Goal: Task Accomplishment & Management: Complete application form

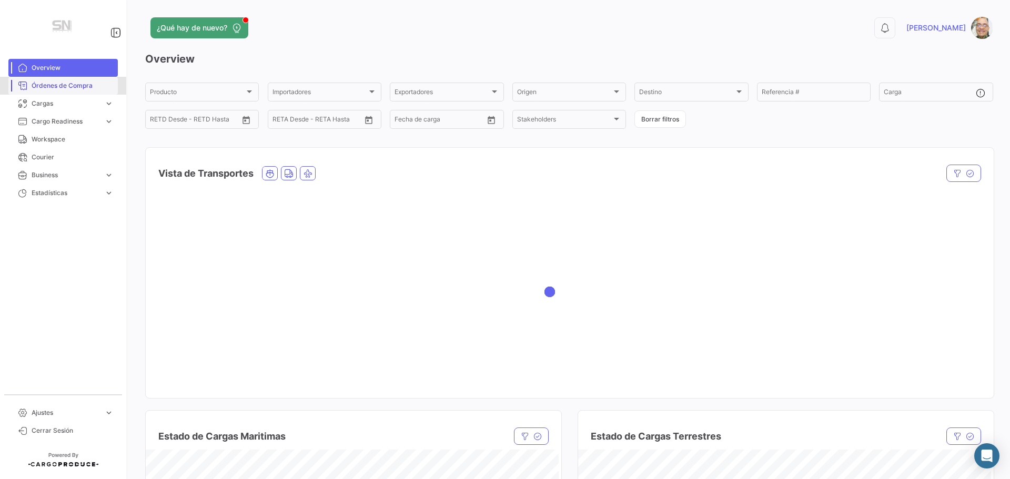
click at [55, 86] on span "Órdenes de Compra" at bounding box center [73, 85] width 82 height 9
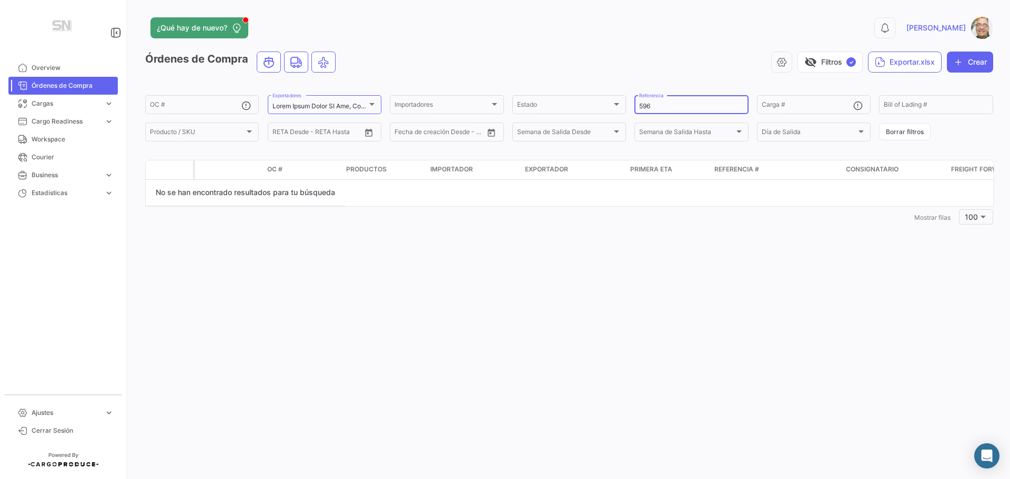
click at [665, 104] on input "596" at bounding box center [691, 106] width 104 height 7
type input "5"
click at [650, 104] on input "600" at bounding box center [691, 106] width 104 height 7
type input "6"
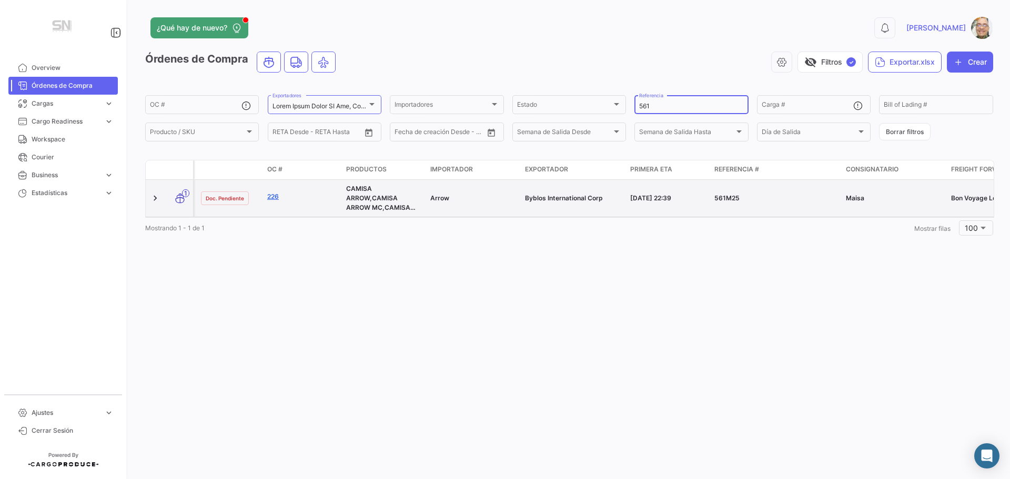
type input "561"
click at [274, 195] on link "226" at bounding box center [302, 196] width 70 height 9
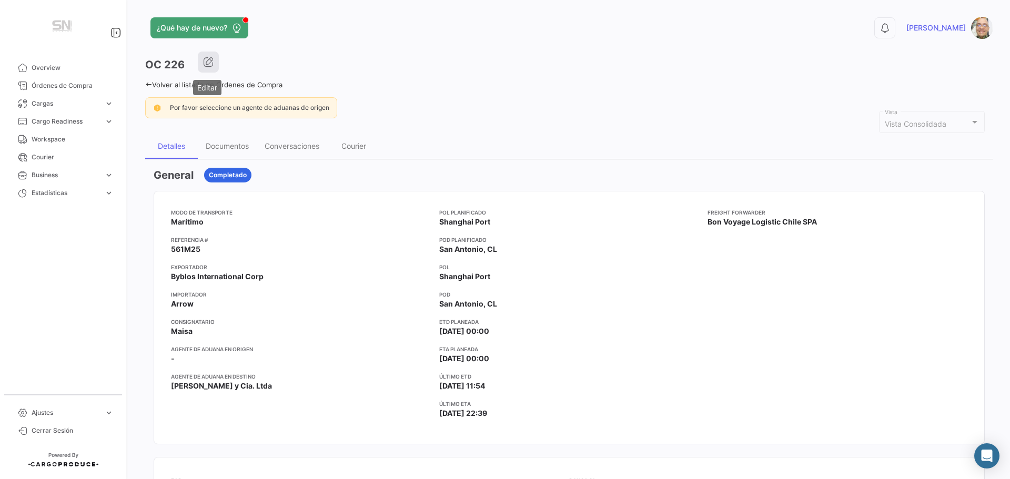
click at [211, 65] on icon "button" at bounding box center [208, 62] width 11 height 11
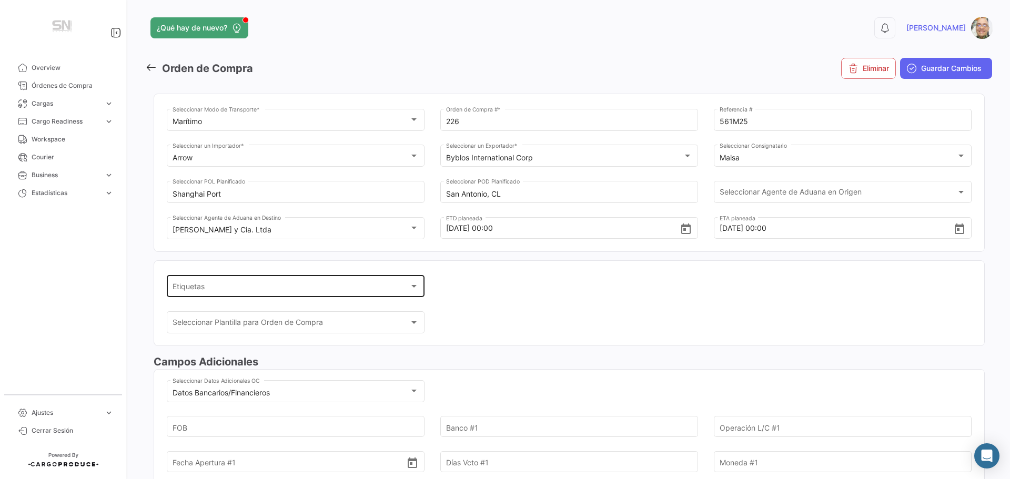
click at [414, 286] on div at bounding box center [413, 286] width 5 height 3
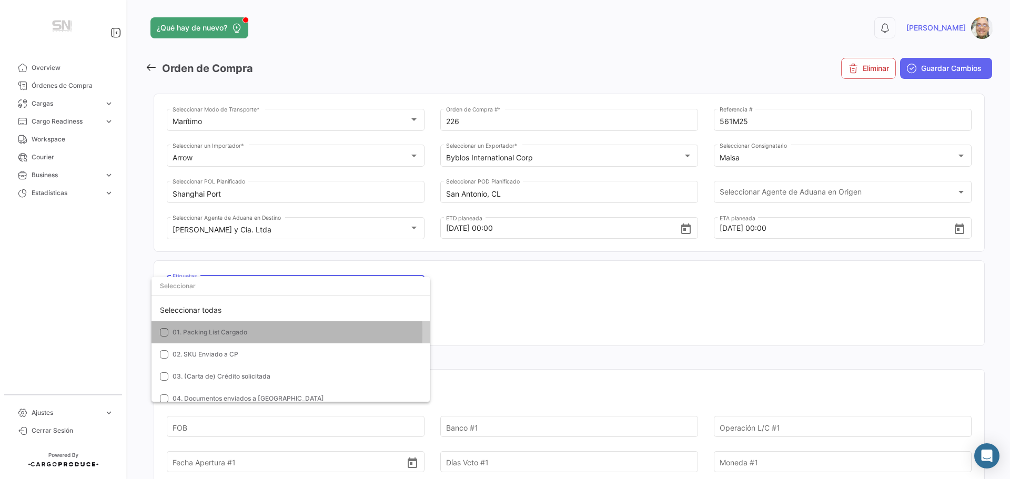
click at [161, 332] on mat-pseudo-checkbox at bounding box center [164, 332] width 8 height 8
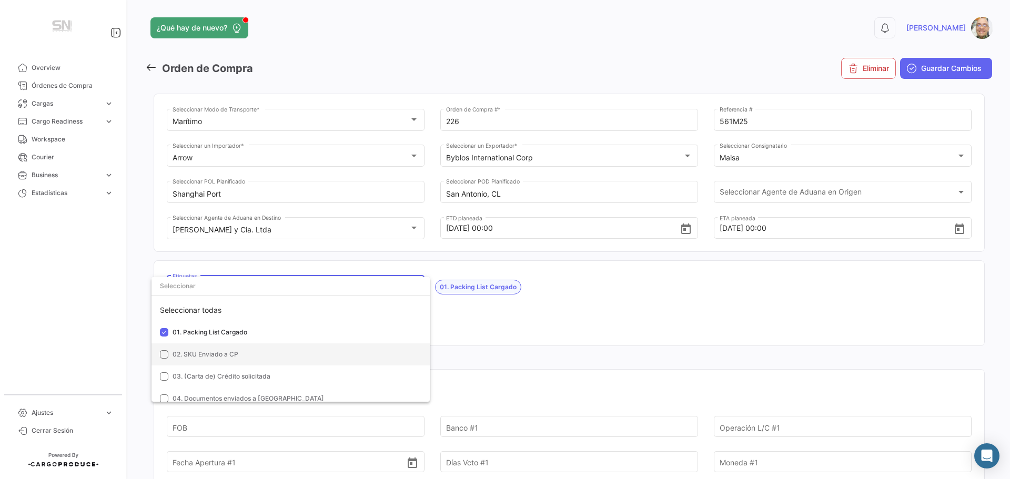
click at [161, 358] on mat-pseudo-checkbox at bounding box center [164, 354] width 8 height 8
click at [164, 376] on mat-pseudo-checkbox at bounding box center [164, 376] width 8 height 8
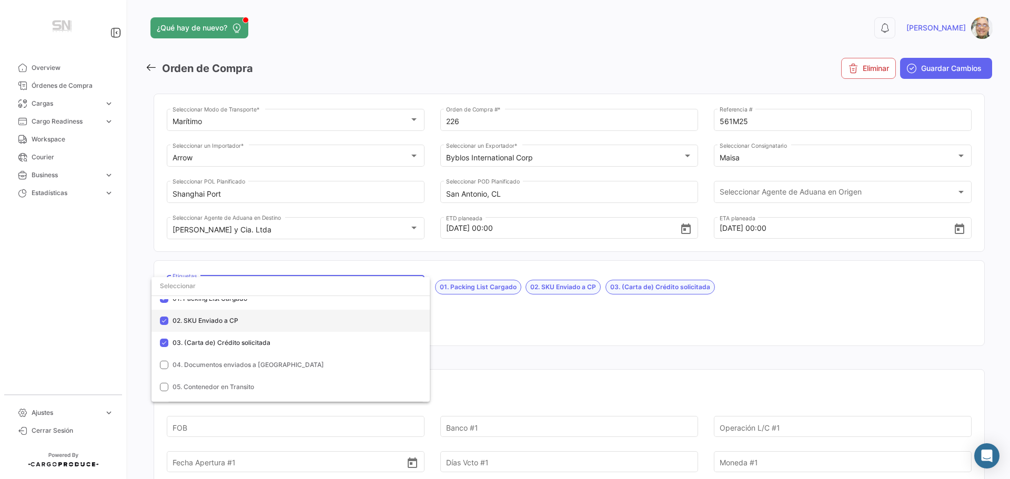
scroll to position [53, 0]
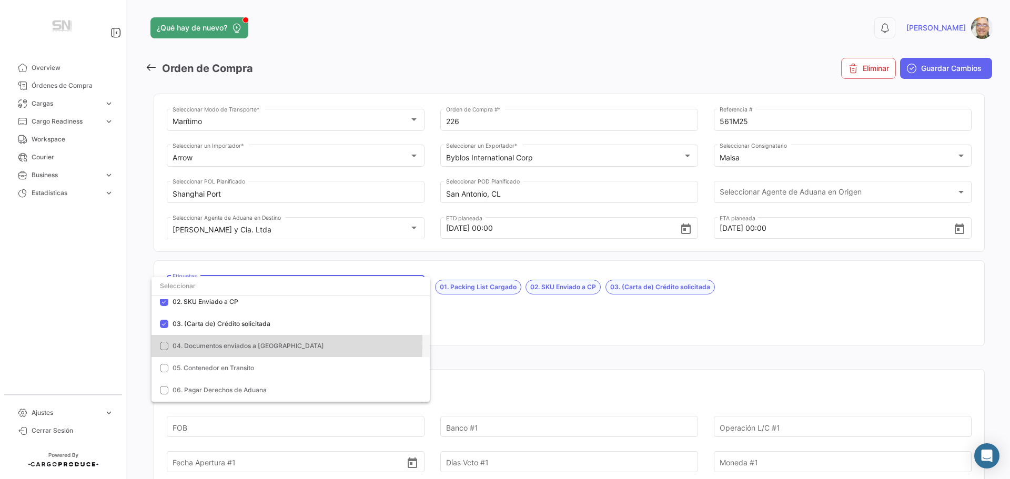
click at [162, 343] on mat-pseudo-checkbox at bounding box center [164, 346] width 8 height 8
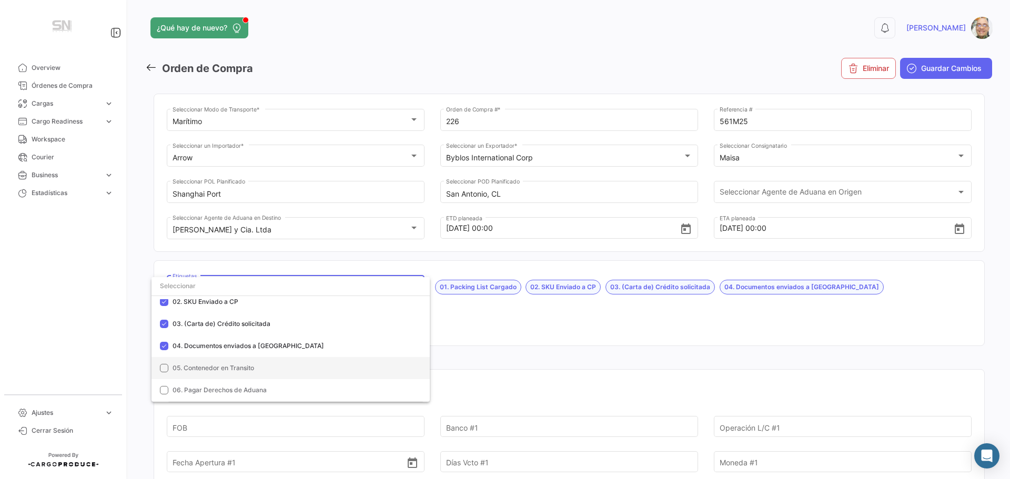
click at [163, 365] on mat-pseudo-checkbox at bounding box center [164, 368] width 8 height 8
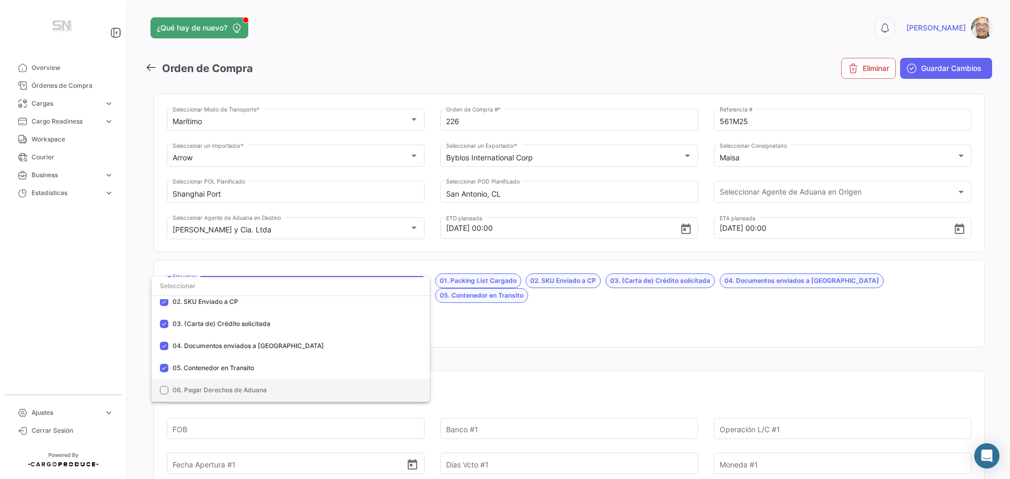
click at [163, 388] on mat-pseudo-checkbox at bounding box center [164, 390] width 8 height 8
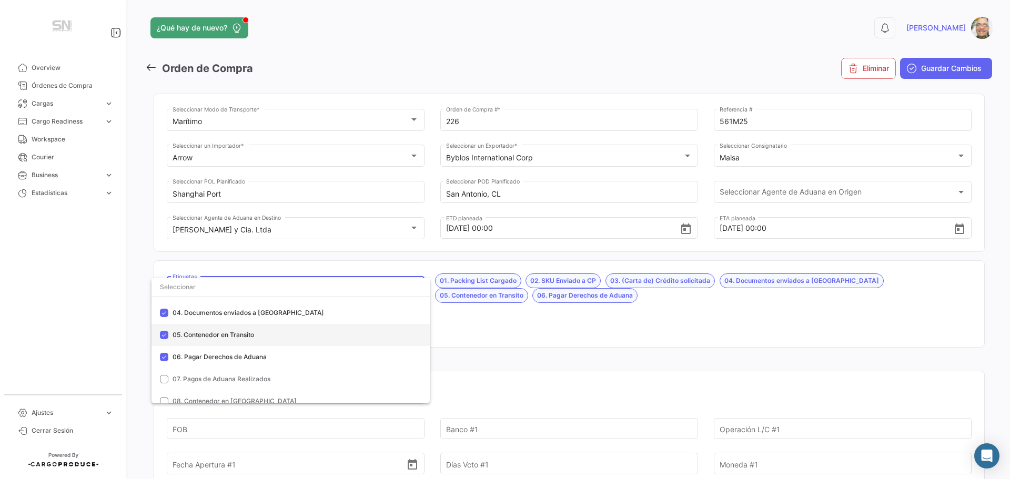
scroll to position [105, 0]
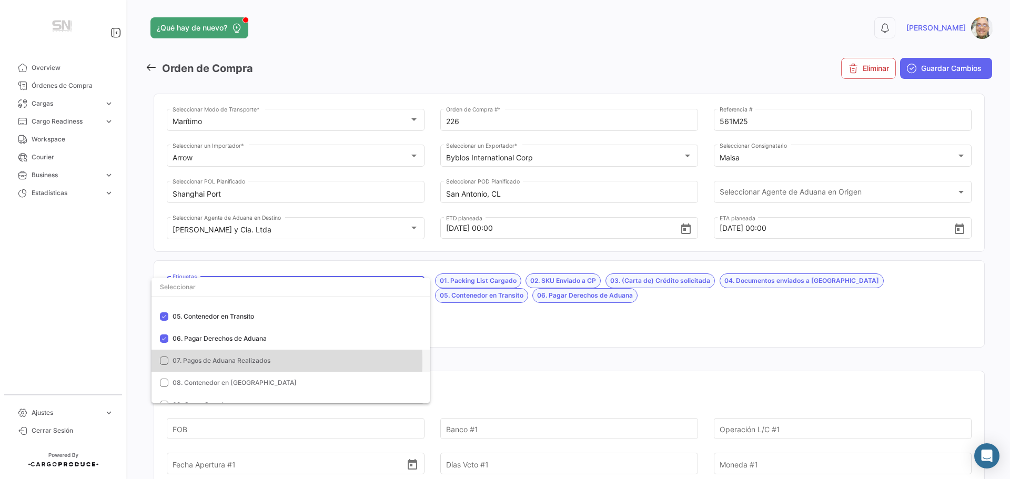
click at [164, 361] on mat-pseudo-checkbox at bounding box center [164, 361] width 8 height 8
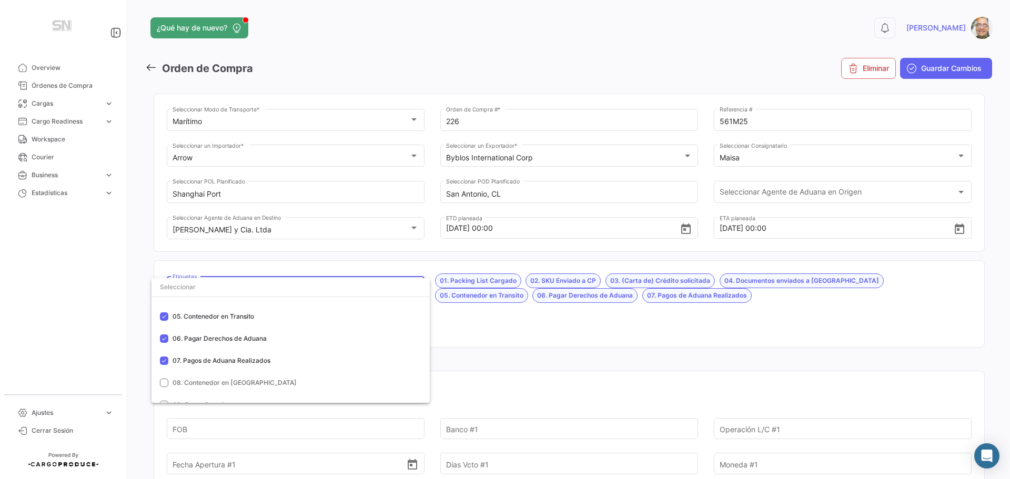
click at [470, 322] on div at bounding box center [505, 239] width 1010 height 479
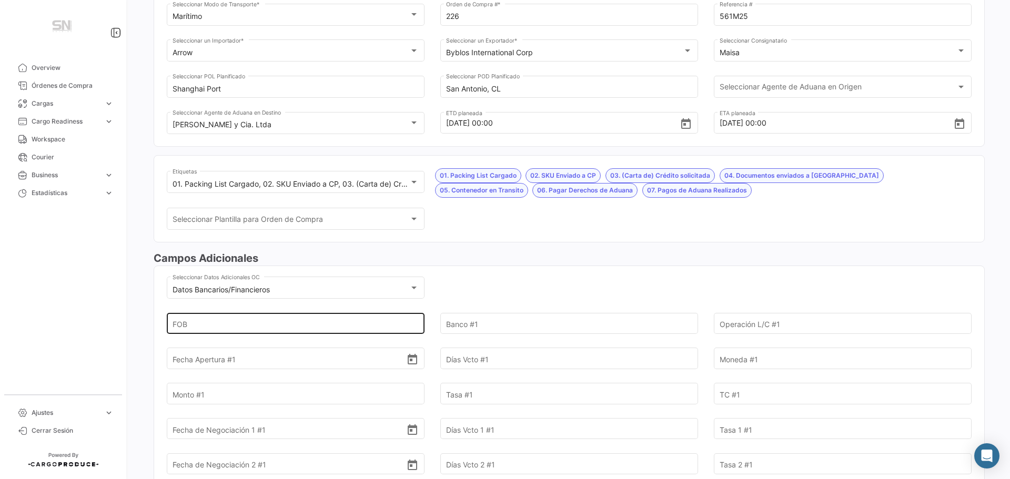
click at [330, 322] on input "FOB" at bounding box center [290, 323] width 234 height 37
click at [264, 321] on input "FOB" at bounding box center [290, 323] width 234 height 37
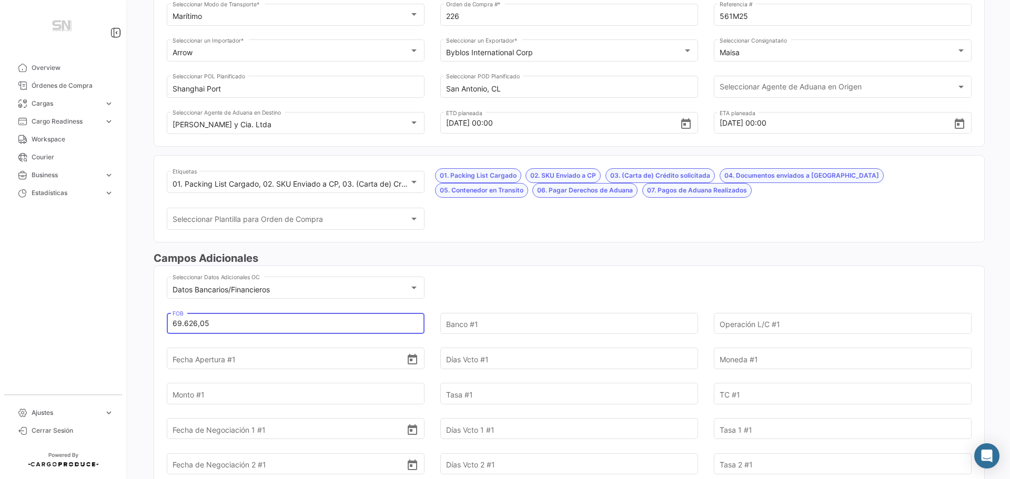
type input "69.626,05"
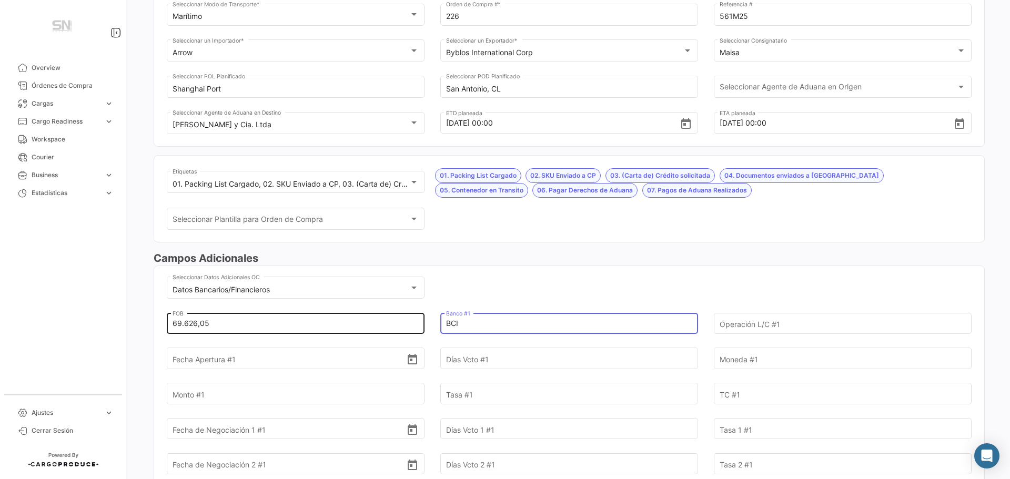
type input "BCI"
type input "40000724642"
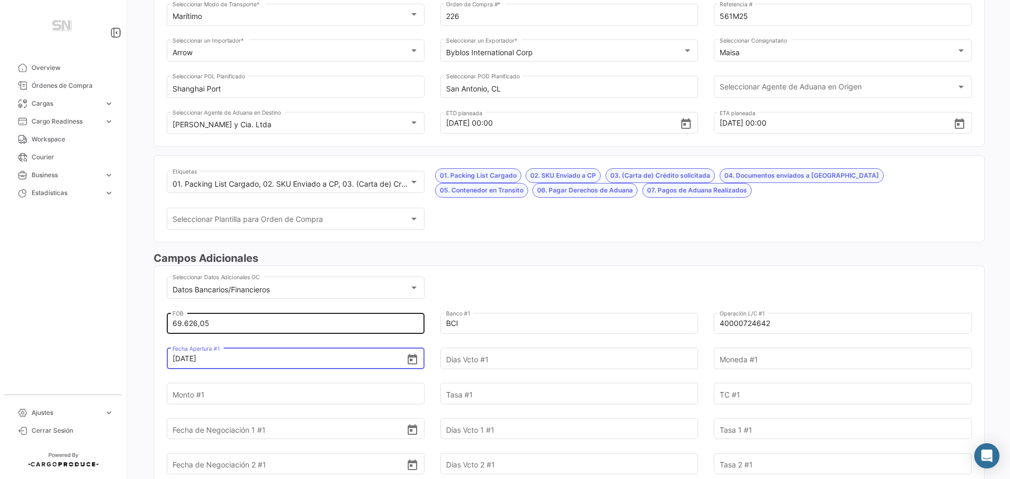
type input "[DATE]"
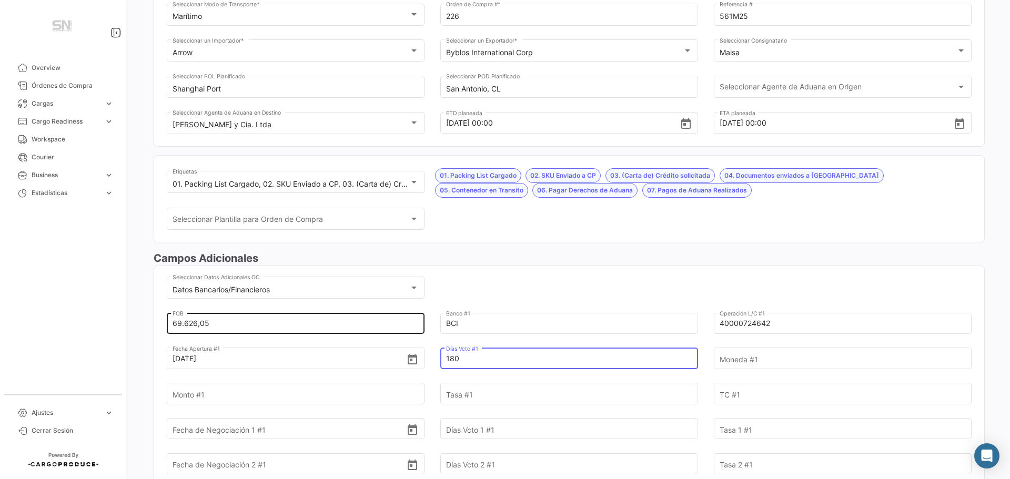
type input "180"
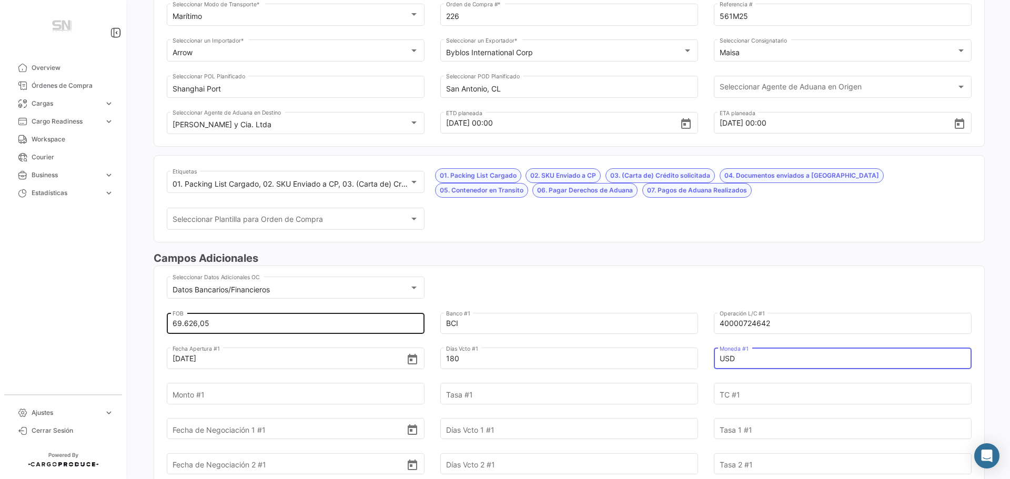
type input "USD"
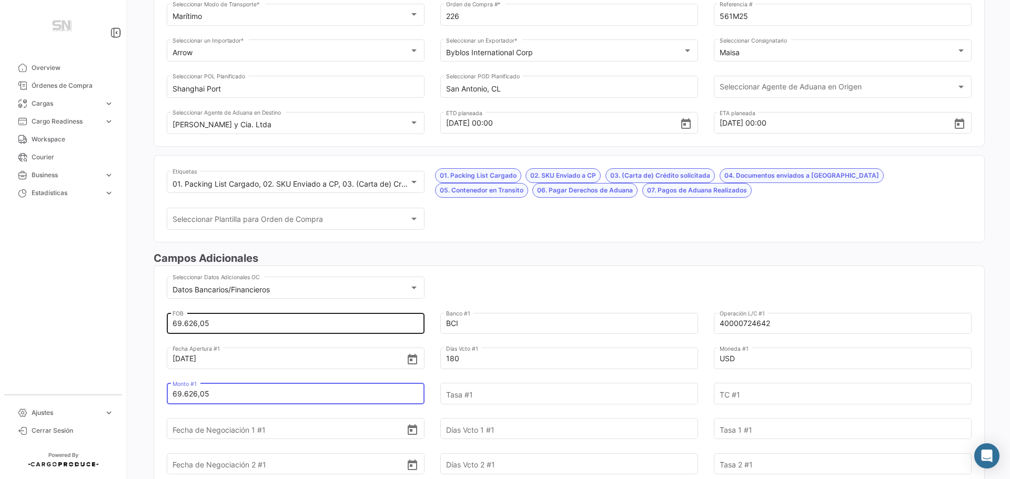
type input "69.626,05"
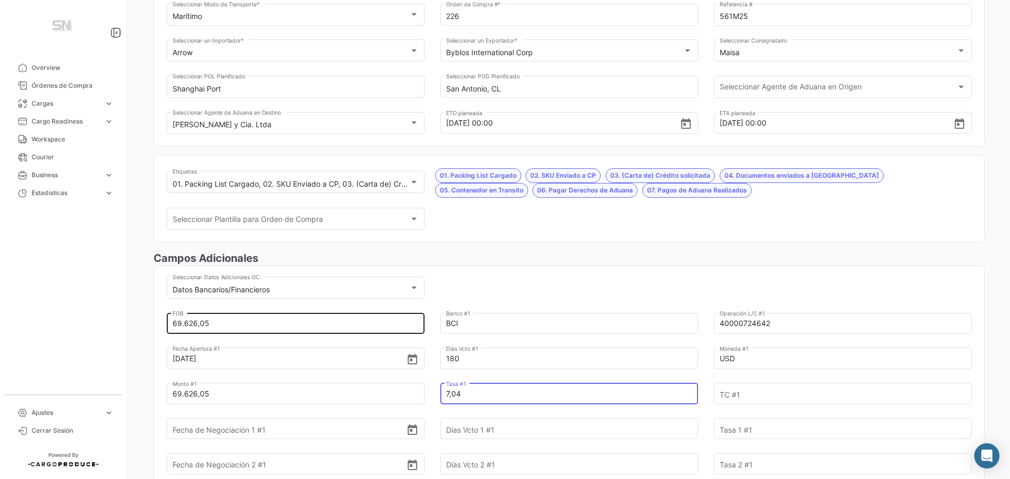
type input "7,04"
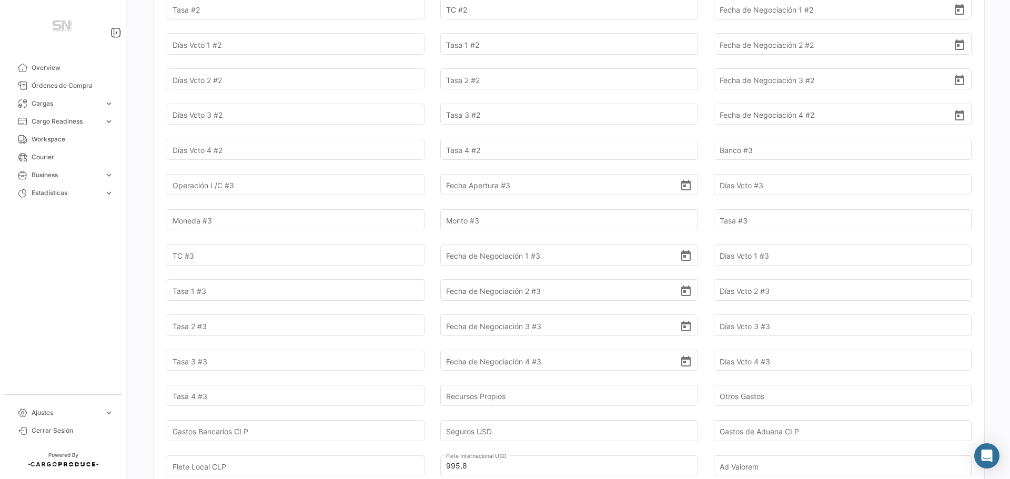
scroll to position [894, 0]
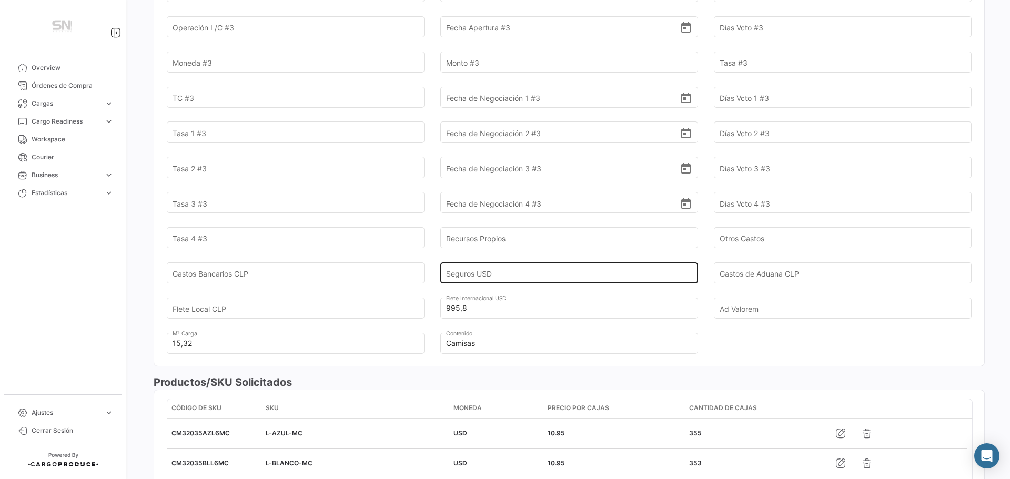
type input "1"
click at [493, 272] on input "Seguros USD" at bounding box center [563, 273] width 234 height 37
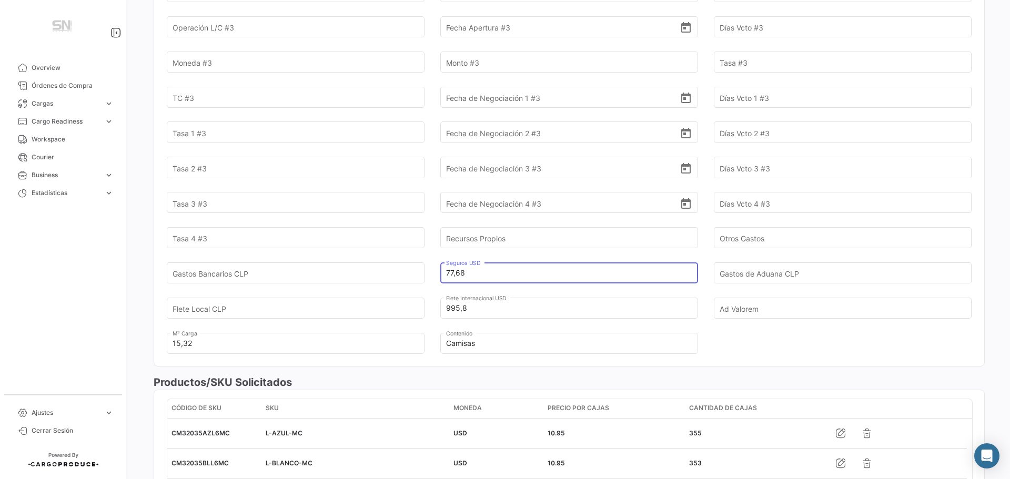
type input "77,68"
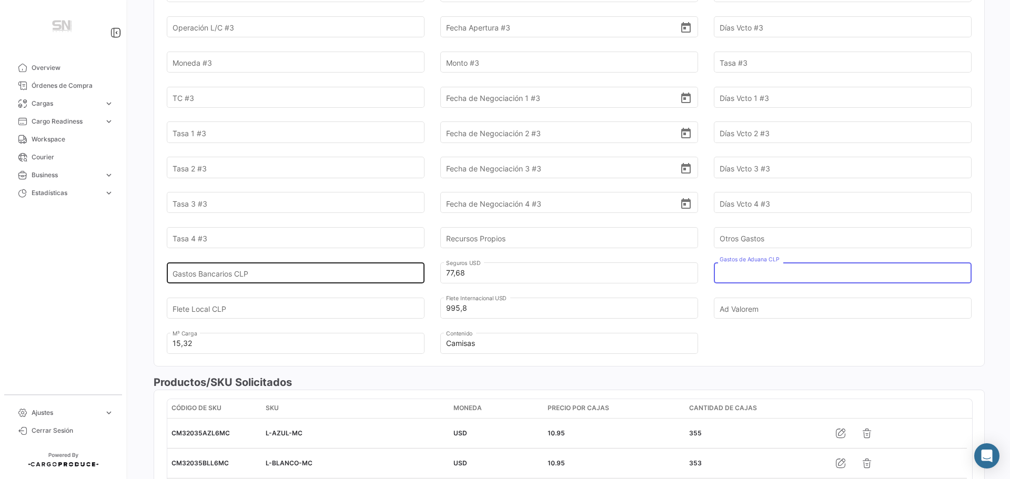
click at [301, 273] on input "Gastos Bancarios CLP" at bounding box center [290, 273] width 234 height 37
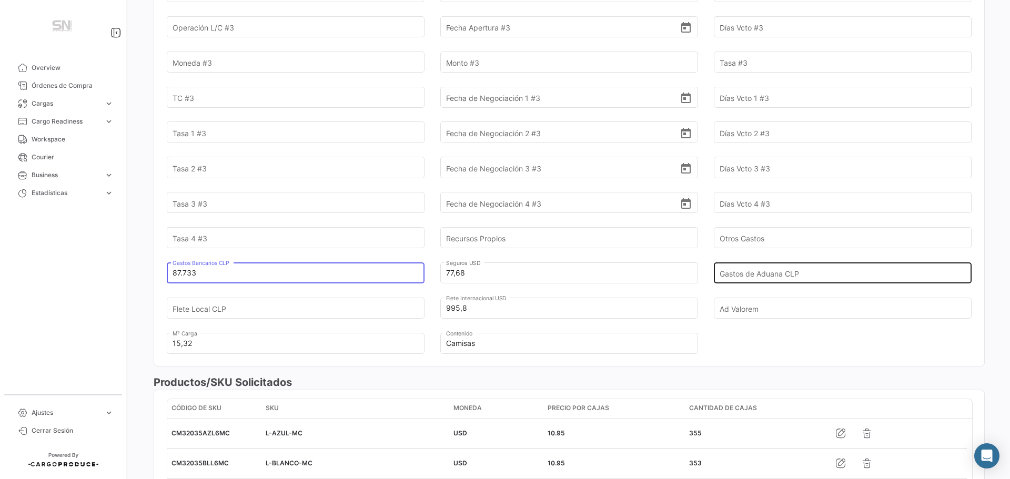
type input "87.733"
click at [727, 274] on input "Gastos de Aduana CLP" at bounding box center [837, 273] width 234 height 37
click at [757, 276] on input "Gastos de Aduana CLP" at bounding box center [837, 273] width 234 height 37
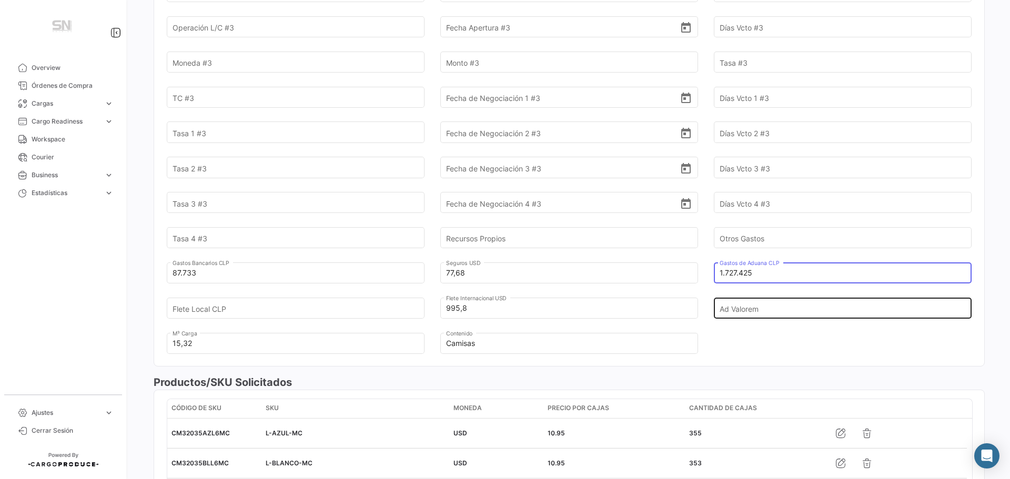
type input "1.727.425"
click at [747, 309] on input "Ad Valorem" at bounding box center [837, 308] width 234 height 37
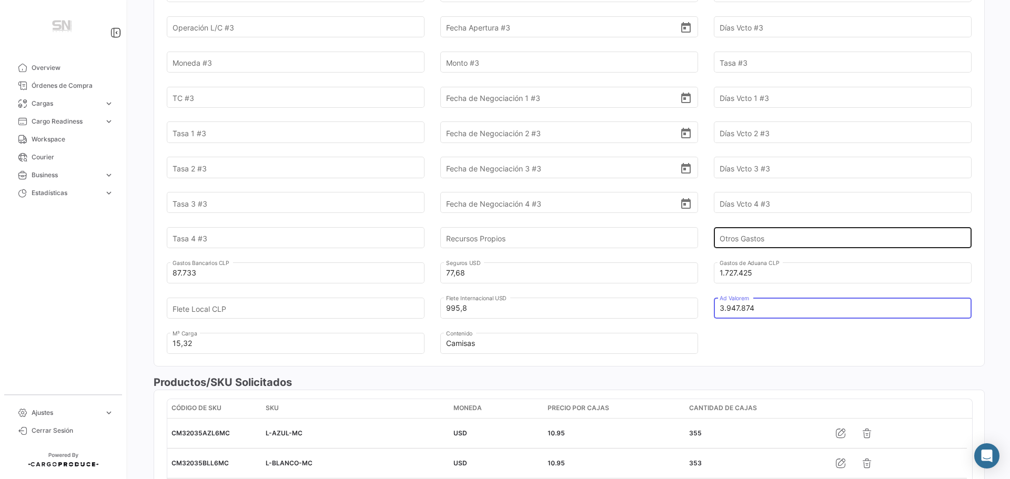
type input "3.947.874"
click at [796, 242] on input "Otros Gastos" at bounding box center [837, 238] width 234 height 37
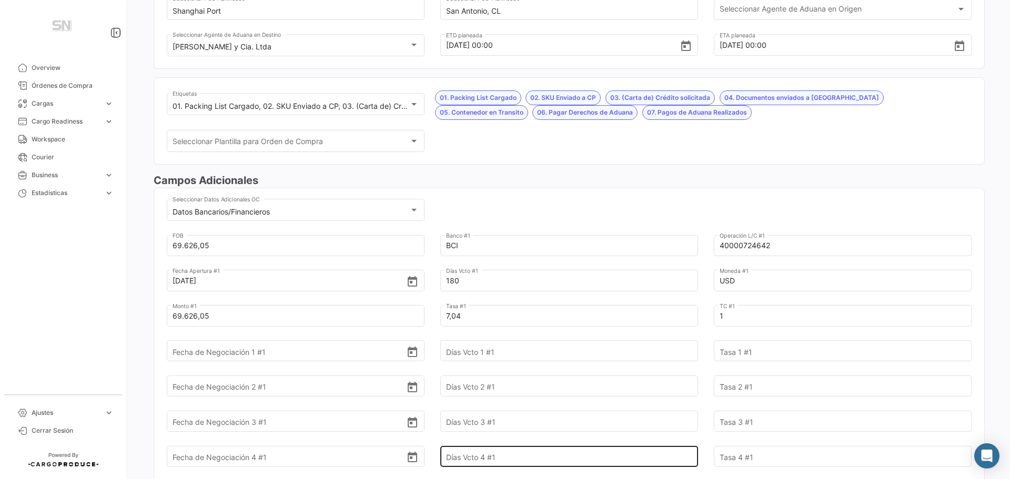
scroll to position [0, 0]
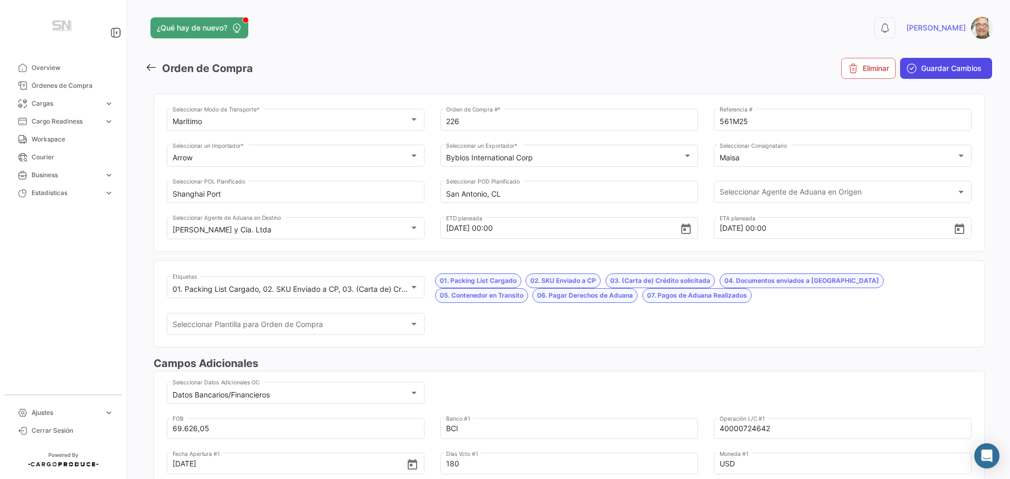
click at [938, 73] on span "Guardar Cambios" at bounding box center [951, 68] width 60 height 11
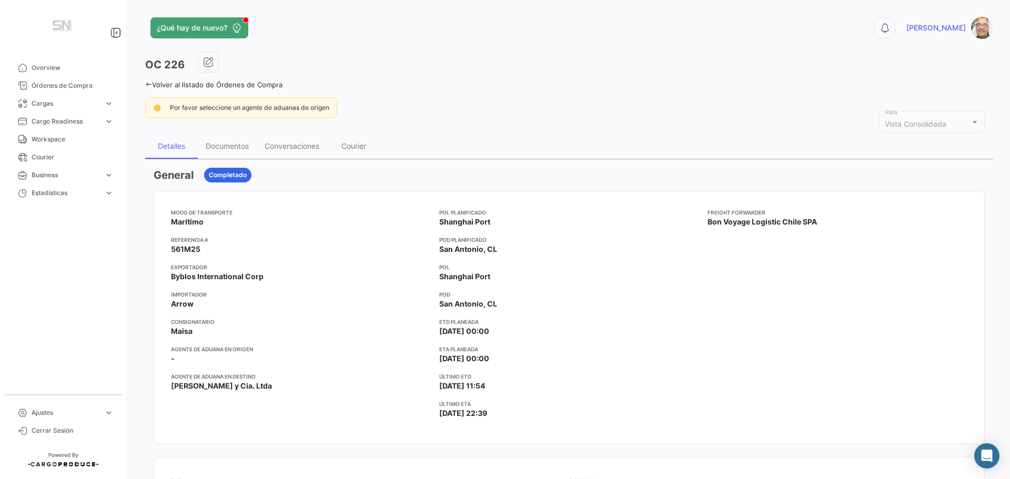
click at [145, 86] on div "¿Qué hay de nuevo? 0 [PERSON_NAME] OC 226 Volver al listado de Órdenes de Compr…" at bounding box center [569, 239] width 882 height 479
click at [221, 145] on div "Documentos" at bounding box center [227, 145] width 43 height 9
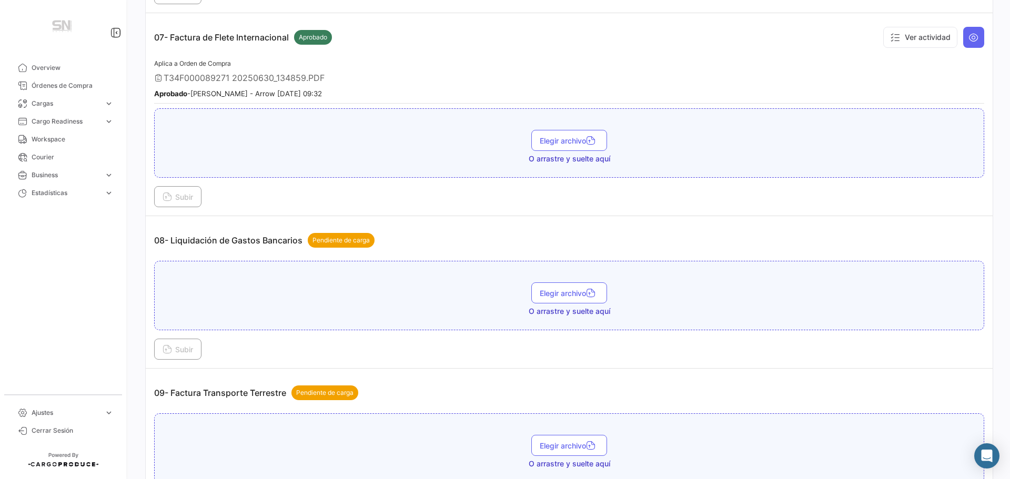
scroll to position [1420, 0]
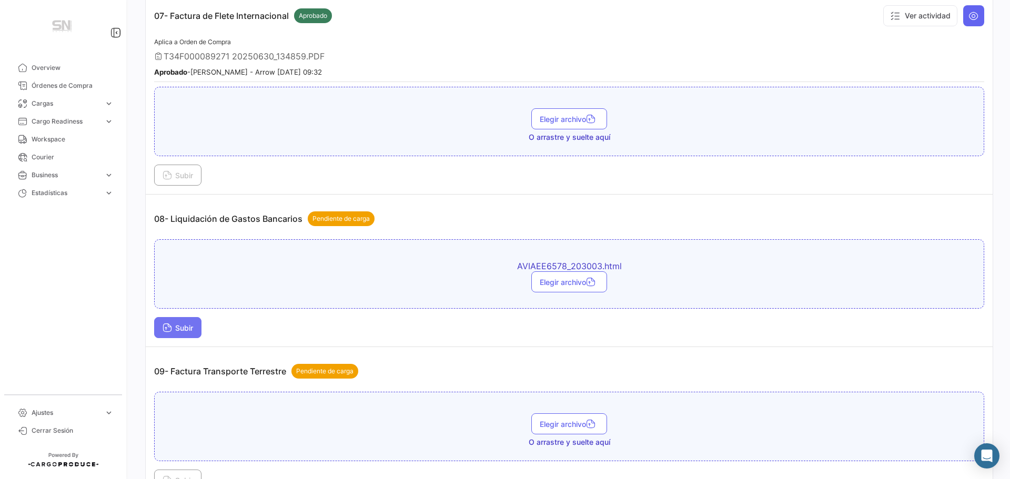
click at [192, 333] on button "Subir" at bounding box center [177, 327] width 47 height 21
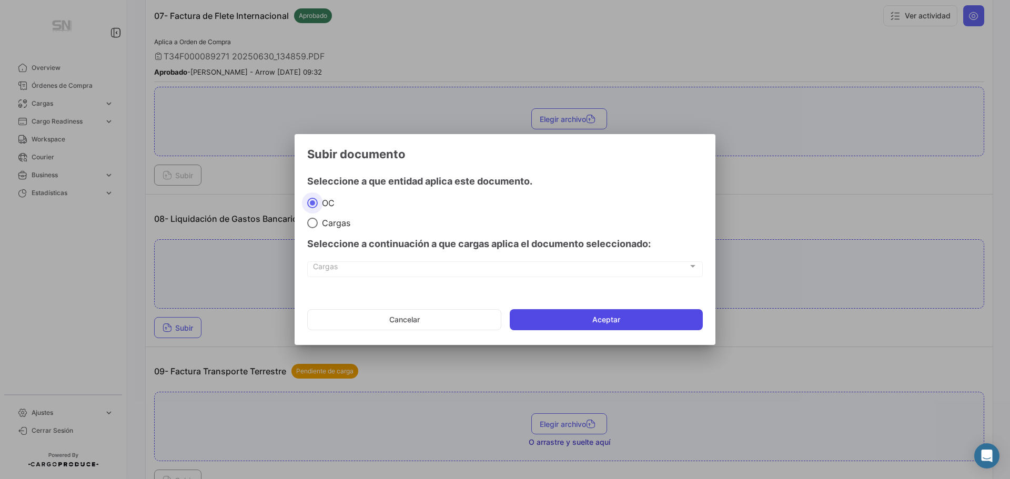
click at [569, 320] on button "Aceptar" at bounding box center [606, 319] width 193 height 21
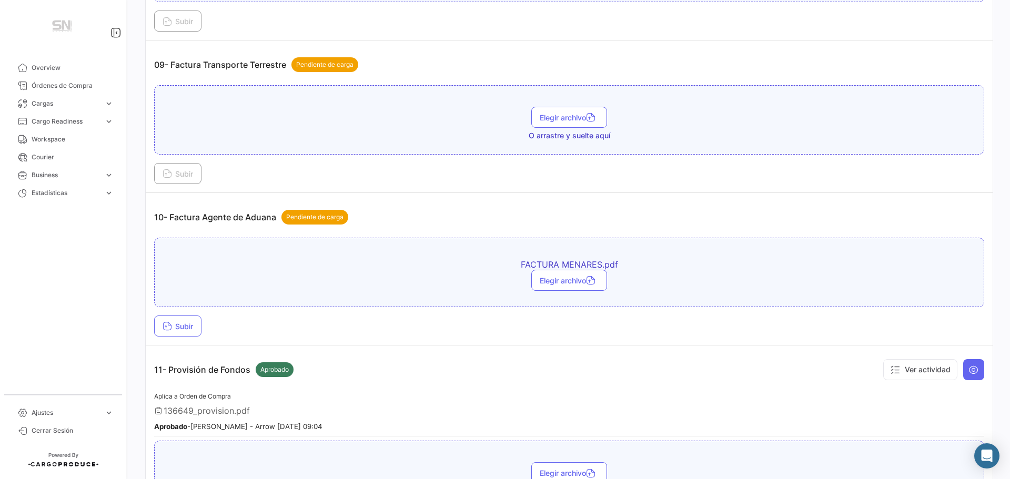
scroll to position [1788, 0]
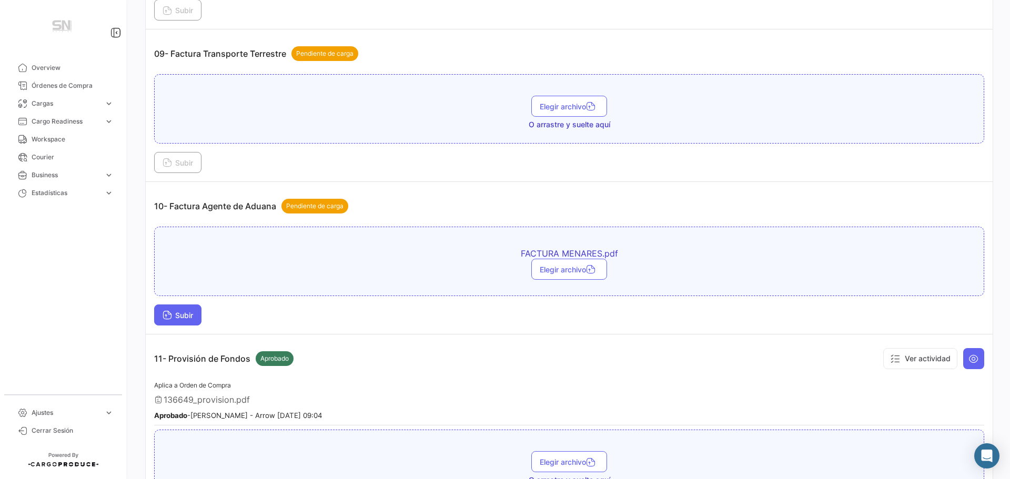
click at [185, 320] on button "Subir" at bounding box center [177, 315] width 47 height 21
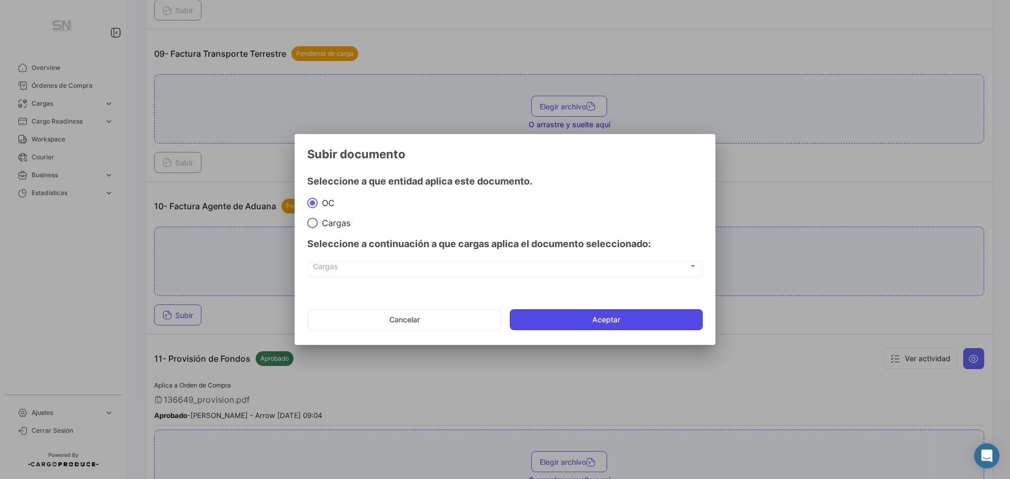
click at [548, 321] on button "Aceptar" at bounding box center [606, 319] width 193 height 21
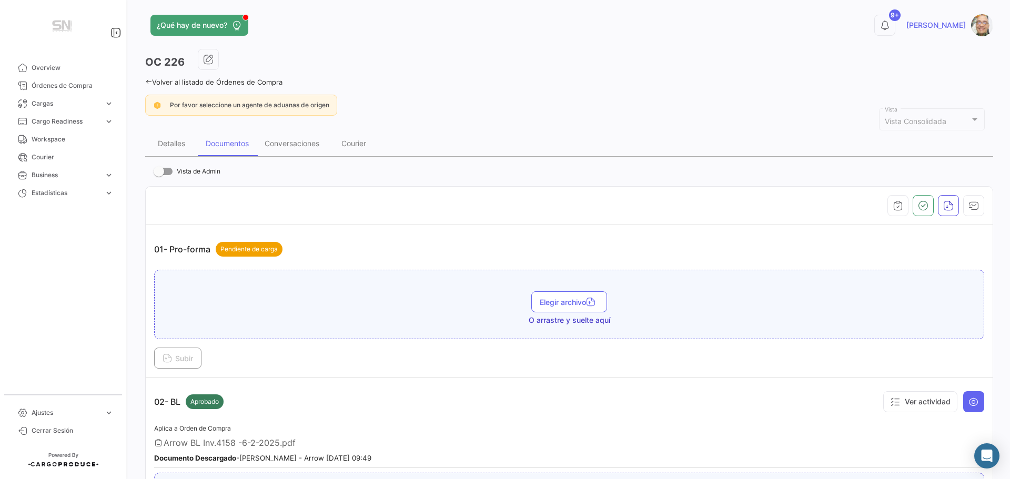
scroll to position [0, 0]
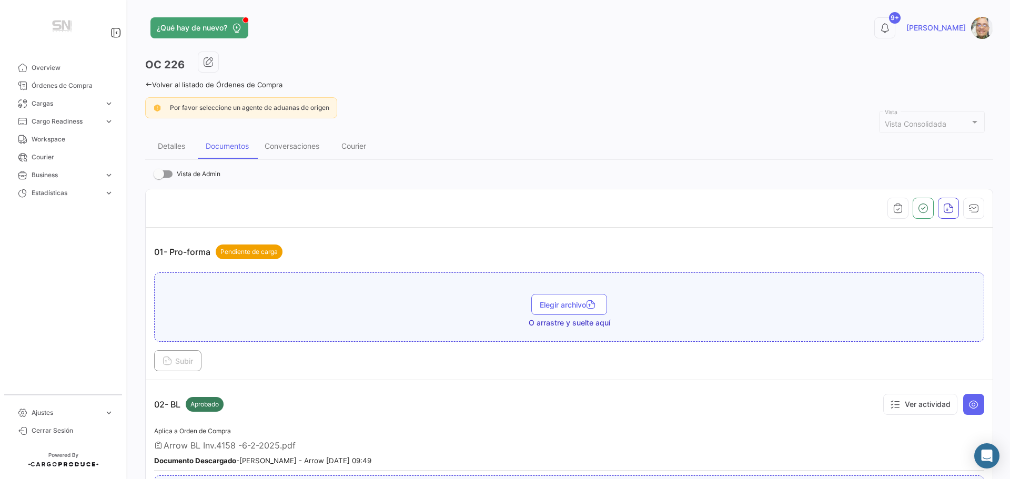
click at [149, 84] on icon at bounding box center [148, 84] width 7 height 7
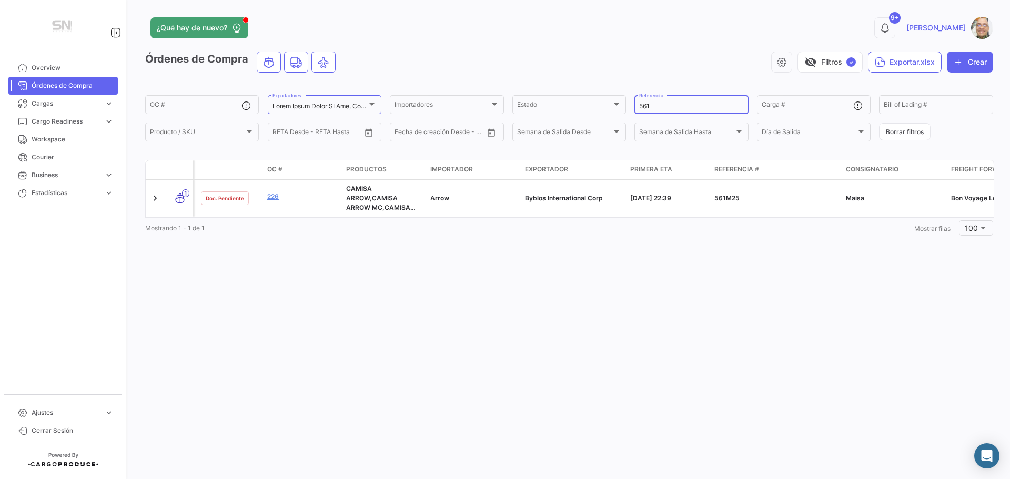
click at [661, 108] on input "561" at bounding box center [691, 106] width 104 height 7
type input "5"
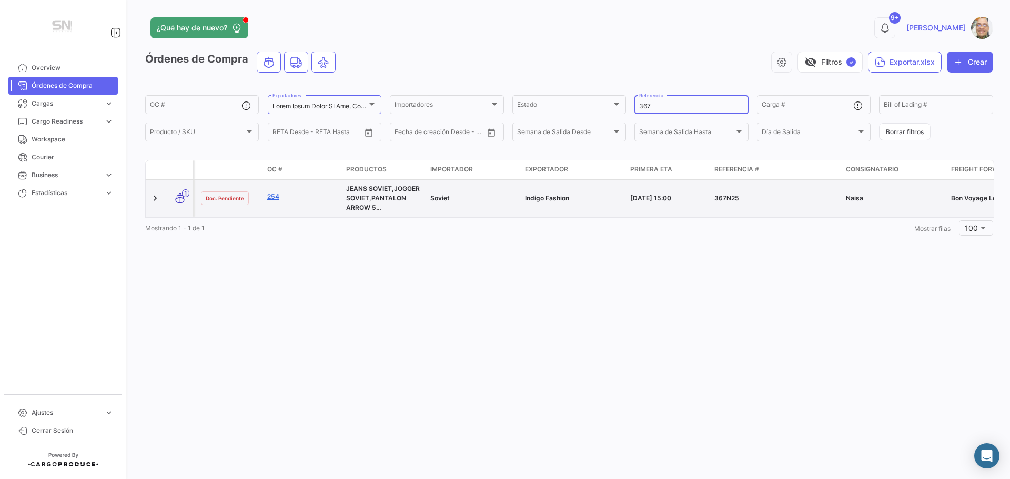
type input "367"
click at [272, 200] on link "254" at bounding box center [302, 196] width 70 height 9
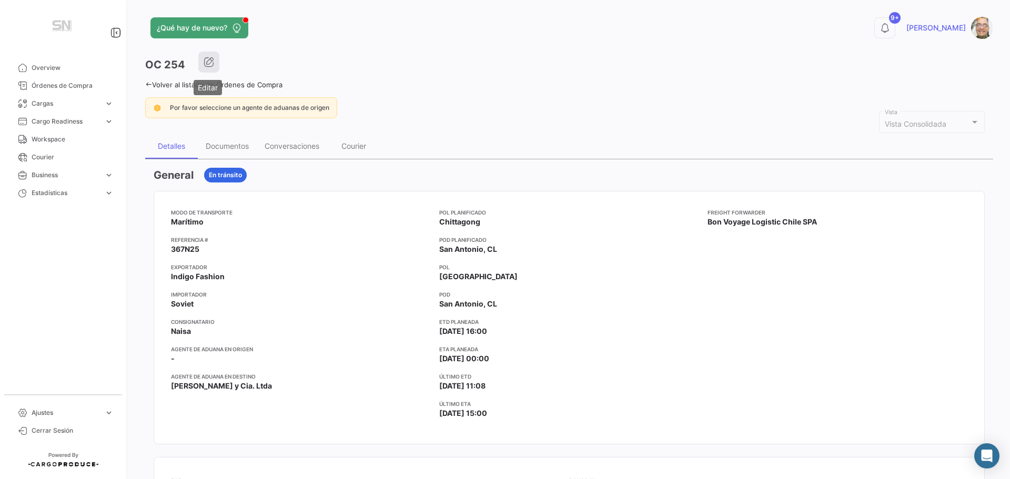
click at [205, 63] on icon "button" at bounding box center [209, 62] width 11 height 11
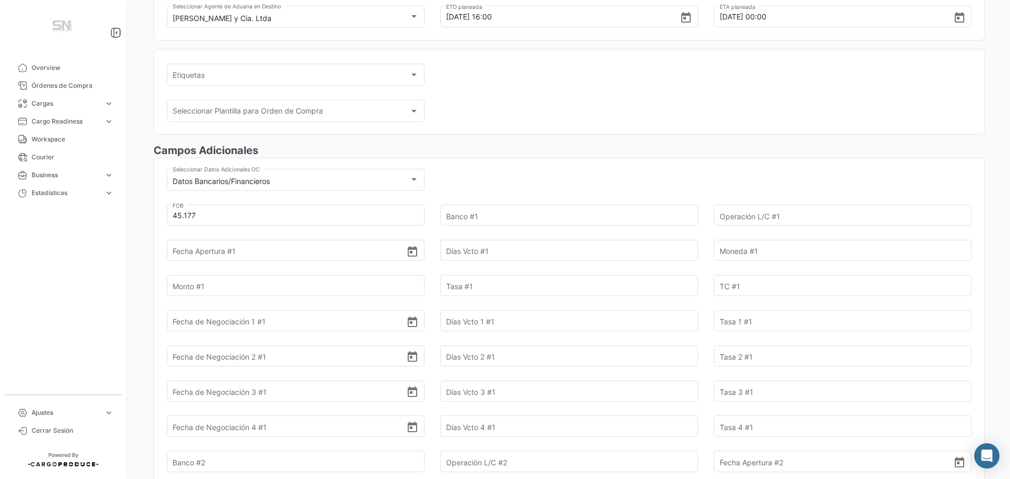
scroll to position [210, 0]
click at [477, 214] on input "Banco #1" at bounding box center [563, 216] width 234 height 37
type input "BCI"
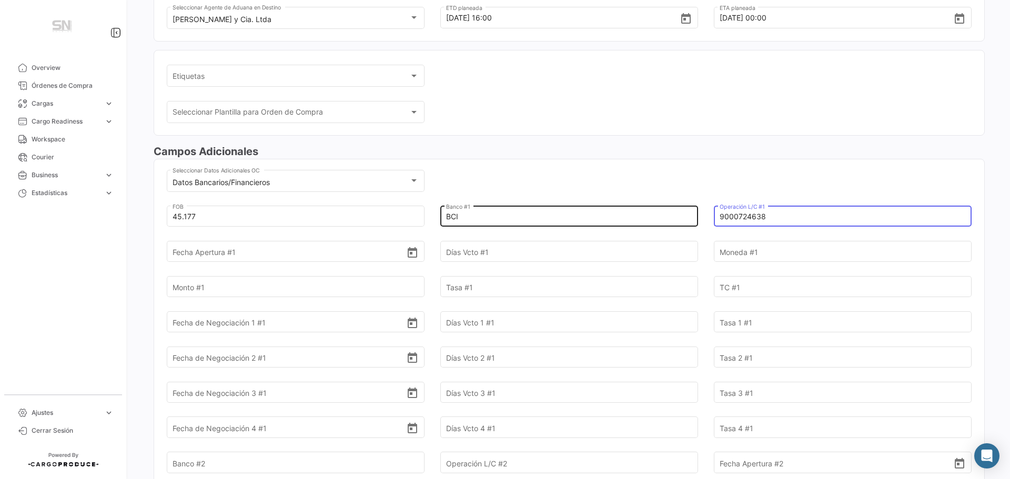
type input "9000724638"
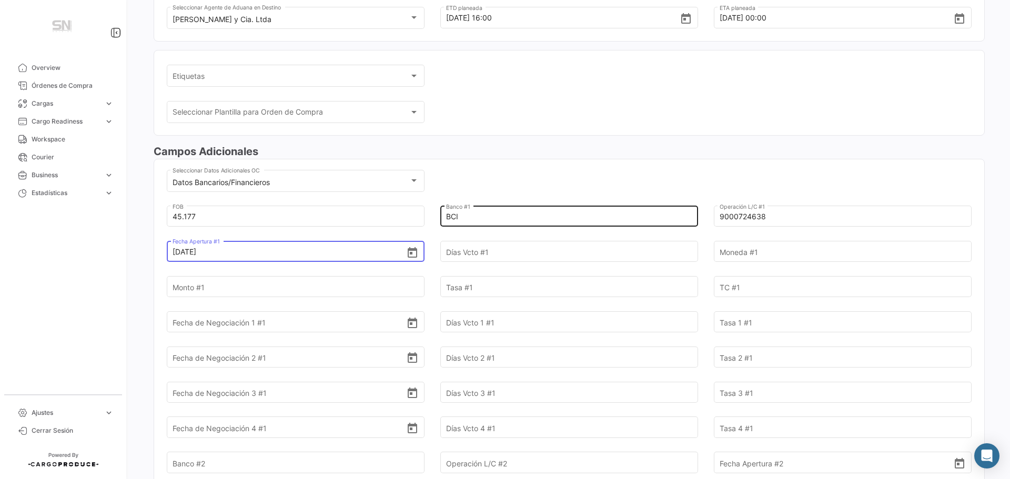
type input "[DATE]"
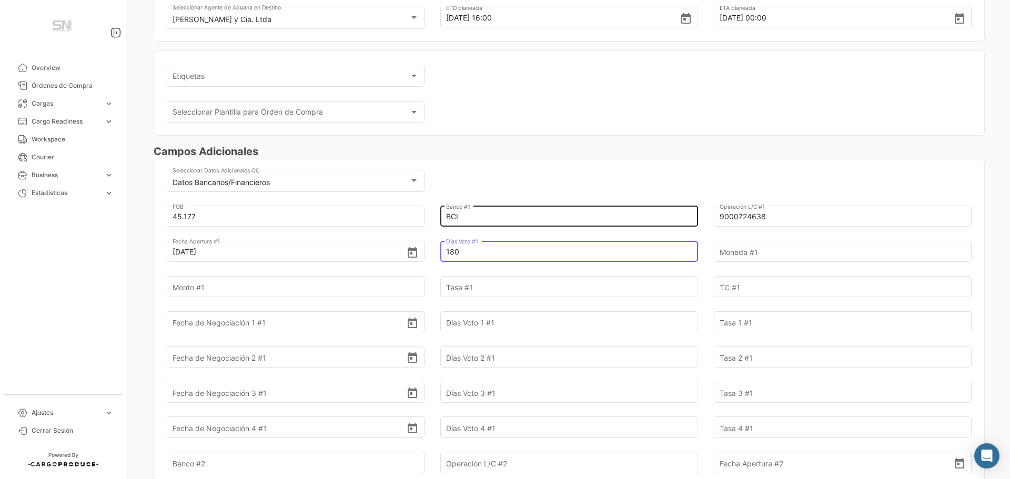
type input "180"
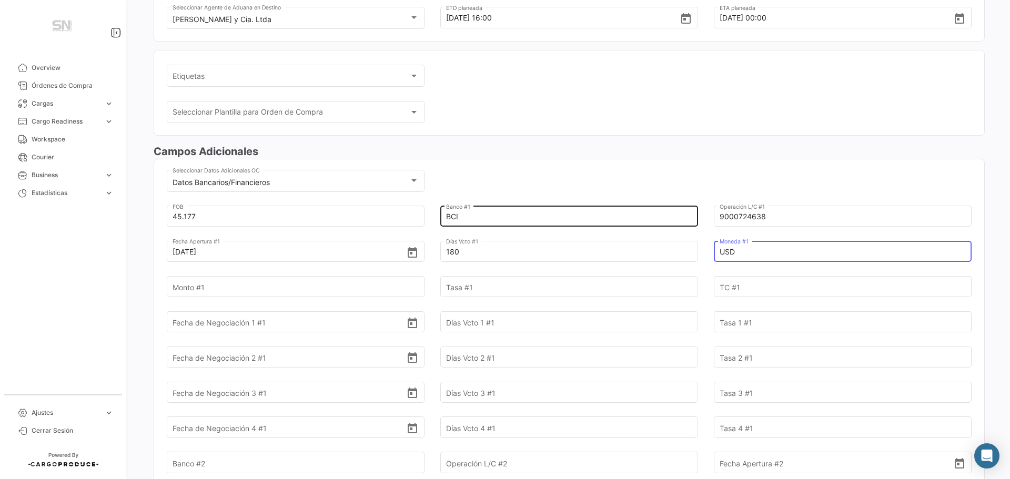
type input "USD"
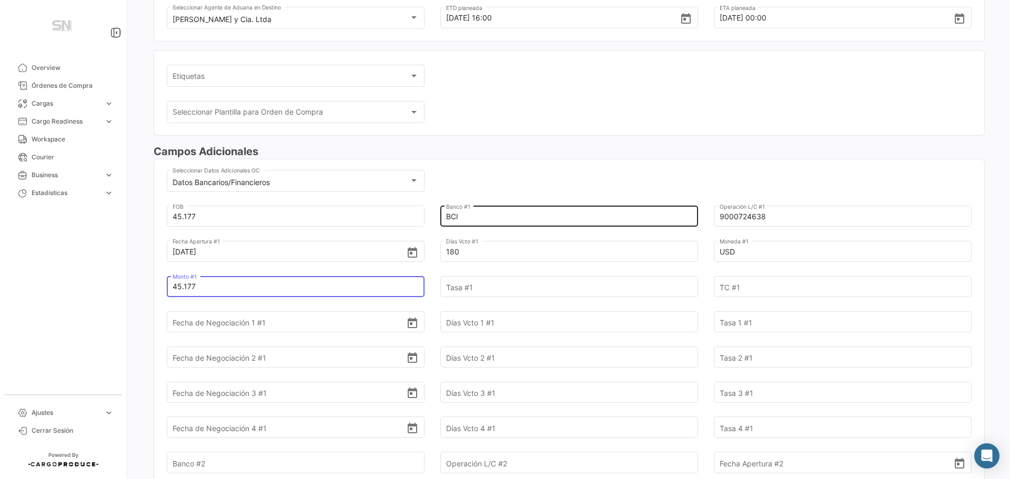
type input "45.177"
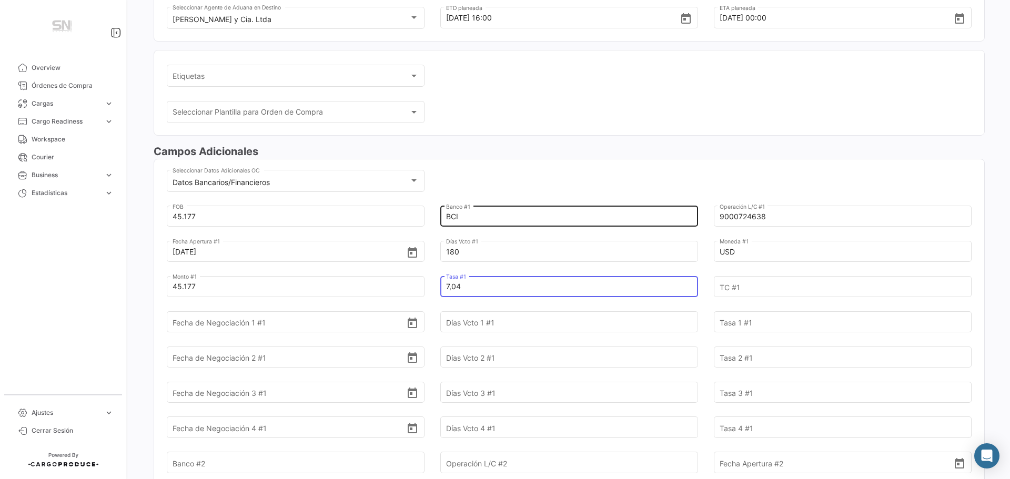
type input "7,04"
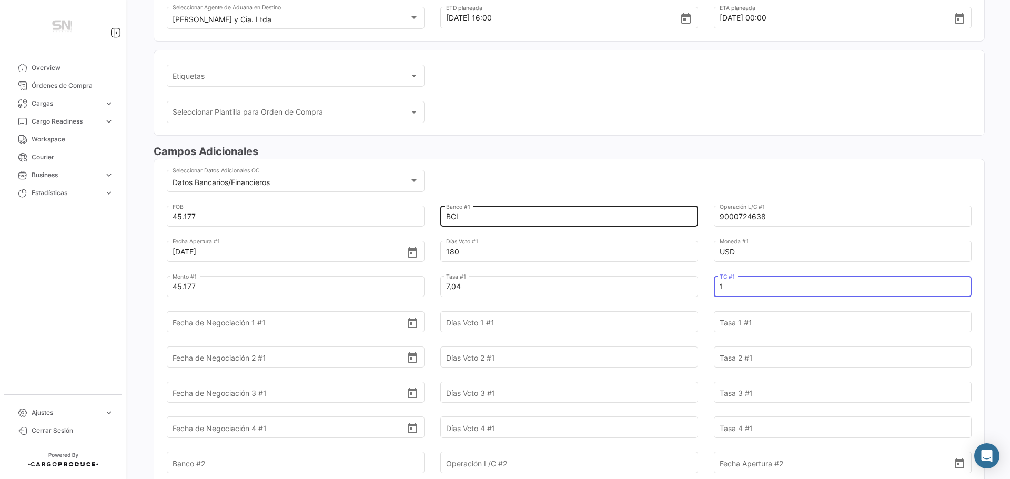
type input "1"
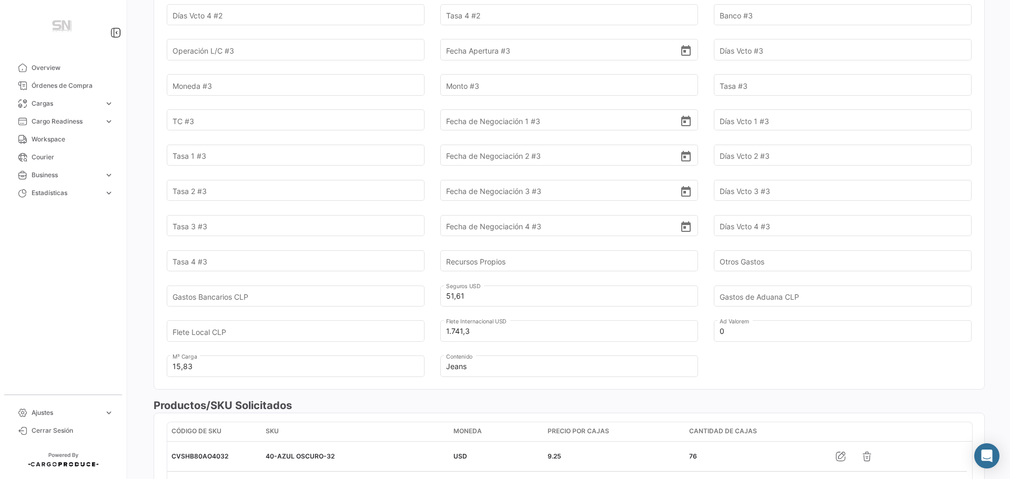
scroll to position [894, 0]
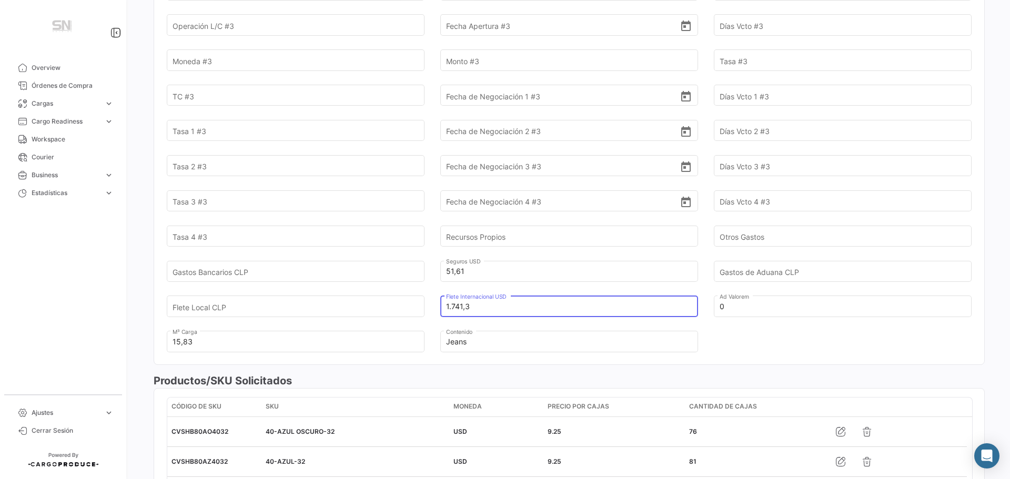
click at [471, 304] on input "1.741,3" at bounding box center [563, 306] width 234 height 37
type input "1.899,60"
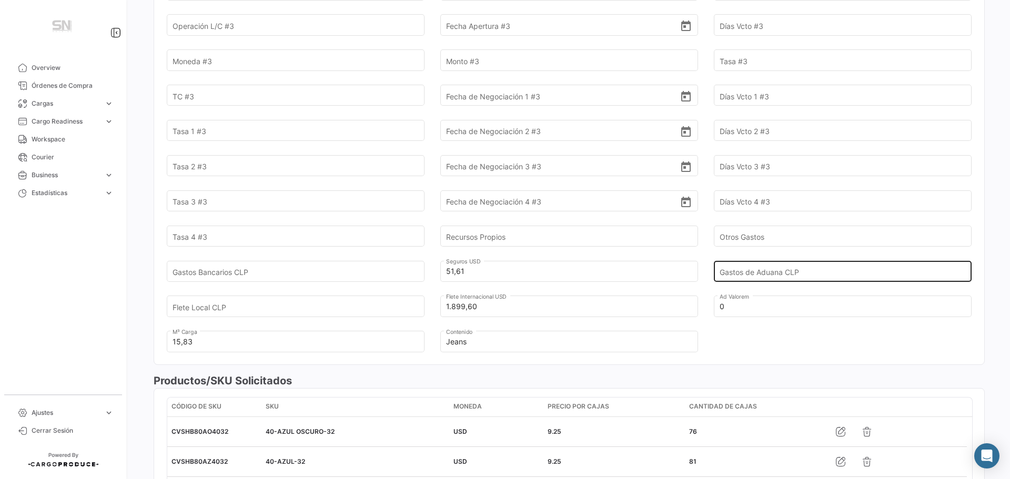
click at [772, 273] on input "Gastos de Aduana CLP" at bounding box center [837, 271] width 234 height 37
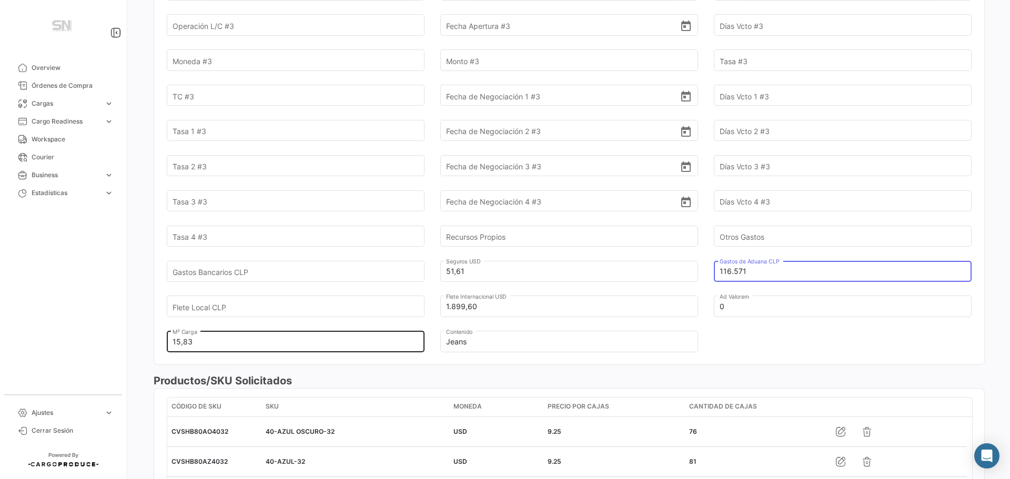
type input "116.571"
click at [263, 315] on div "15,83 M³ Carga" at bounding box center [296, 332] width 247 height 39
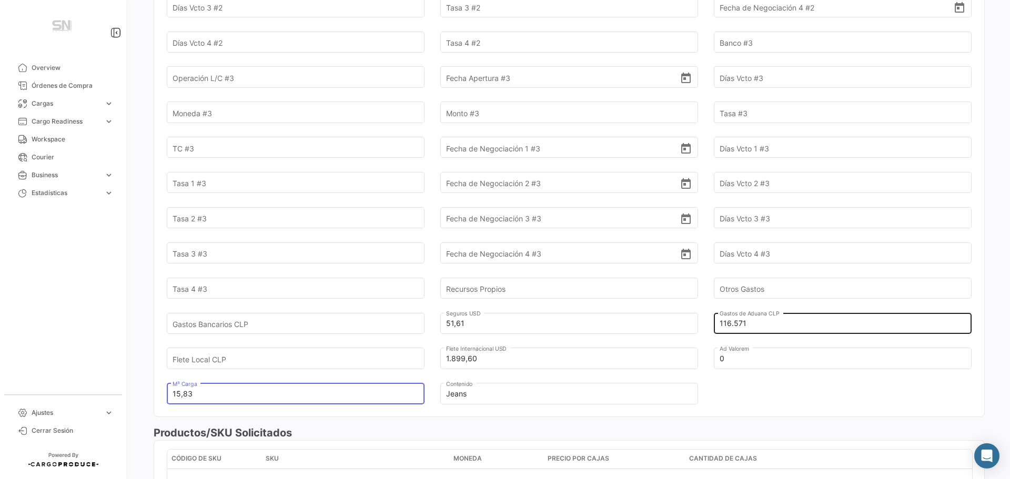
scroll to position [842, 0]
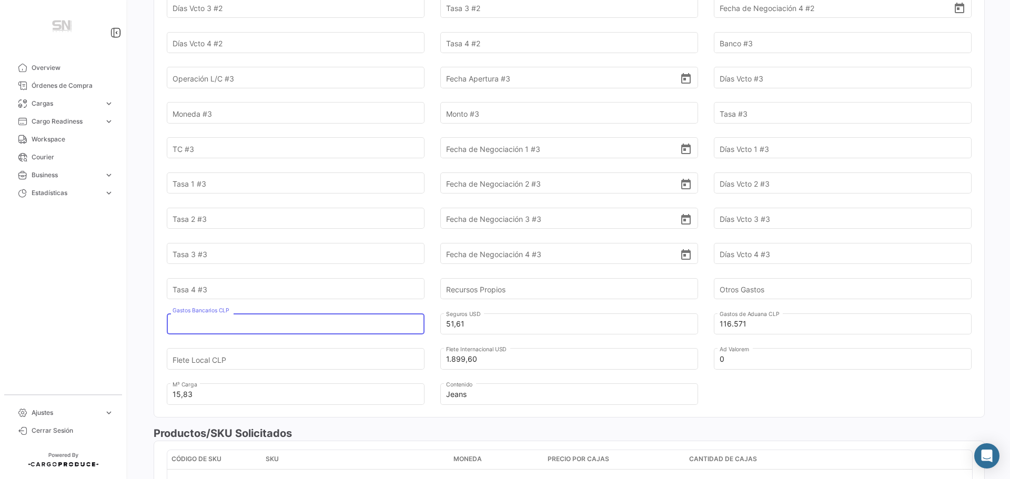
click at [261, 323] on input "Gastos Bancarios CLP" at bounding box center [290, 324] width 234 height 37
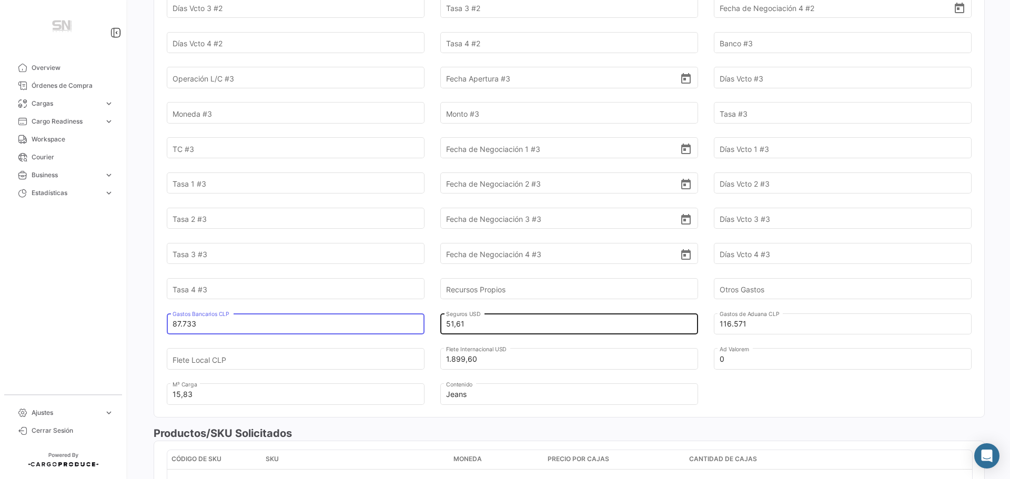
type input "87.733"
click at [497, 328] on input "51,61" at bounding box center [563, 324] width 234 height 37
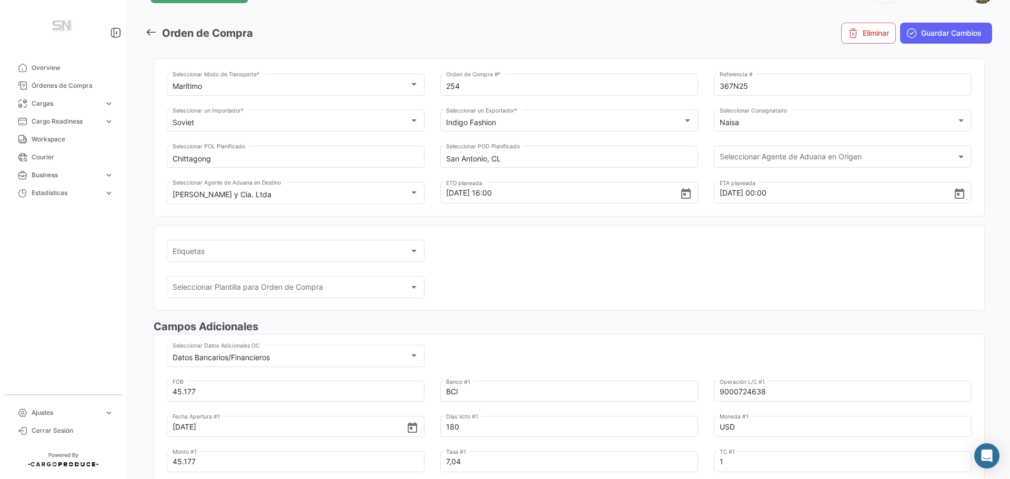
scroll to position [0, 0]
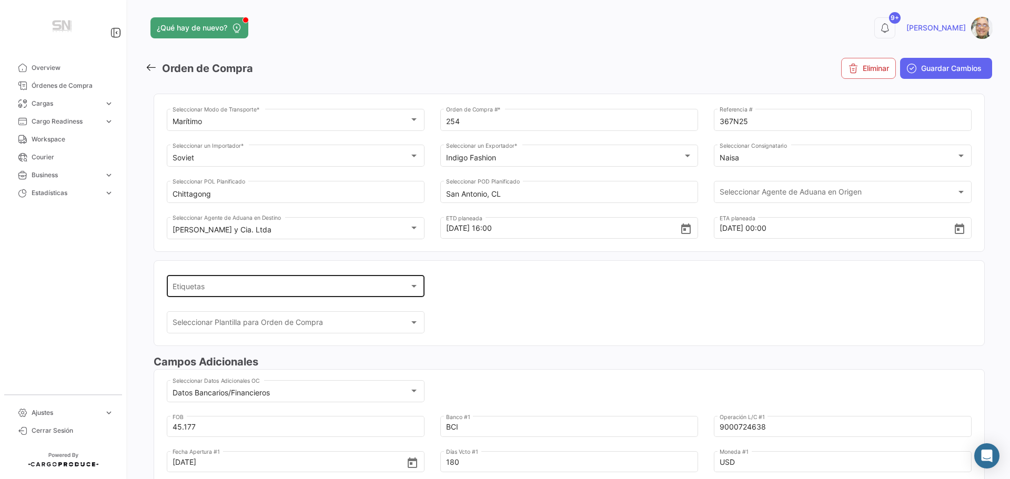
click at [413, 287] on div at bounding box center [413, 286] width 5 height 3
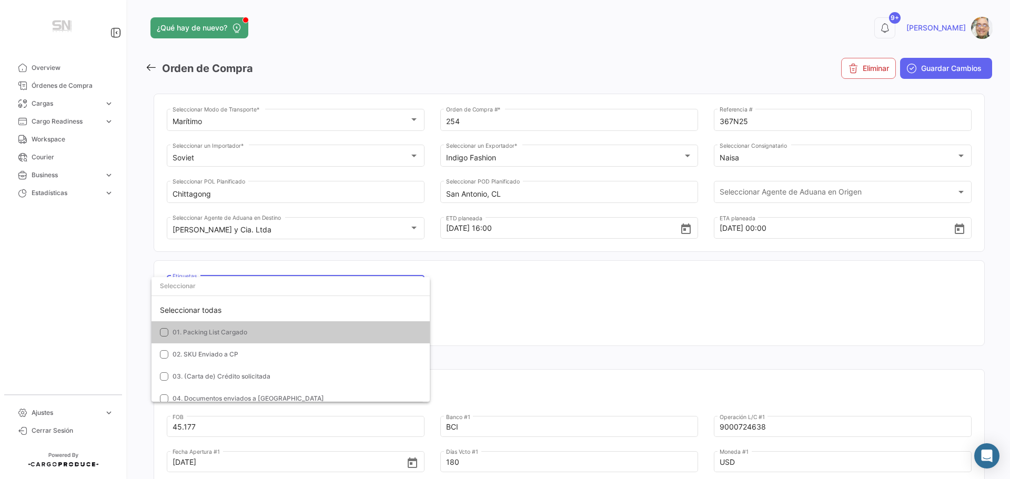
click at [166, 332] on mat-pseudo-checkbox at bounding box center [164, 332] width 8 height 8
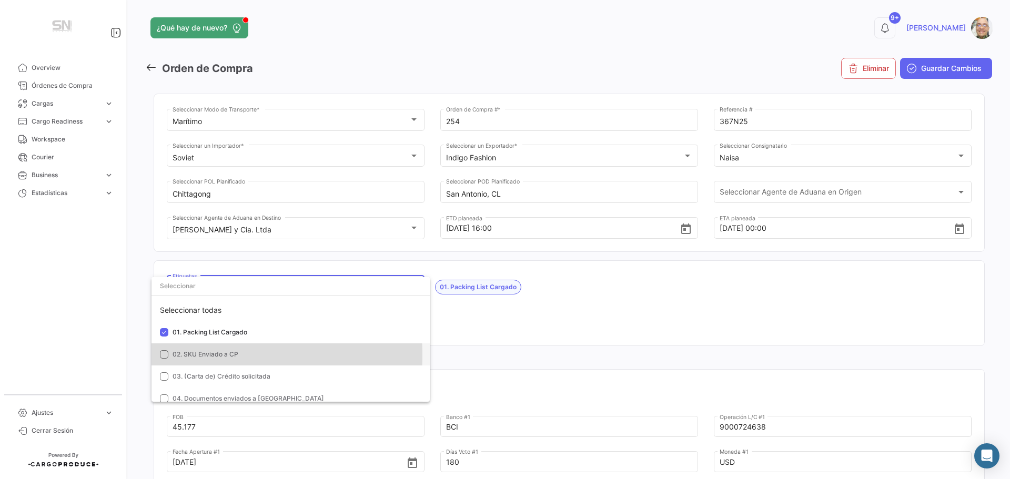
click at [171, 356] on mat-option "02. SKU Enviado a CP" at bounding box center [290, 354] width 278 height 22
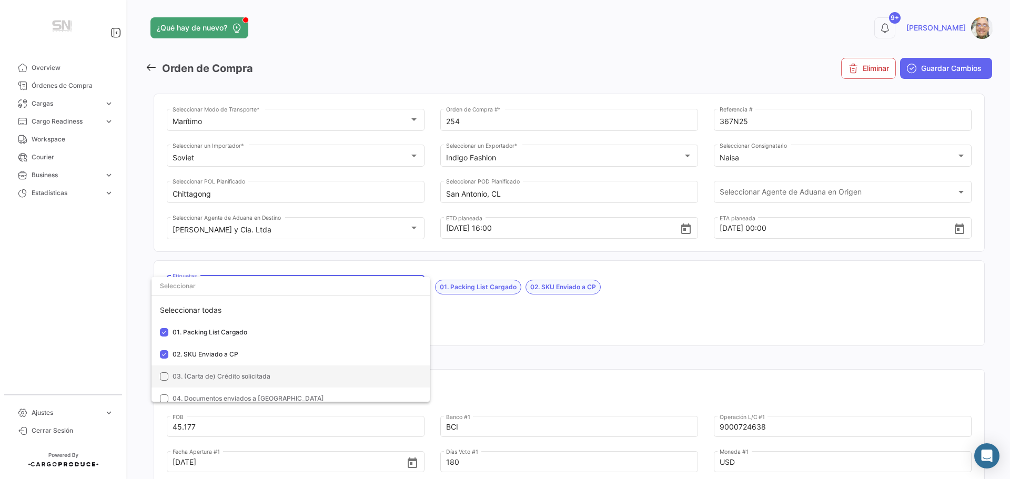
click at [164, 378] on mat-pseudo-checkbox at bounding box center [164, 376] width 8 height 8
click at [165, 399] on mat-pseudo-checkbox at bounding box center [164, 399] width 8 height 8
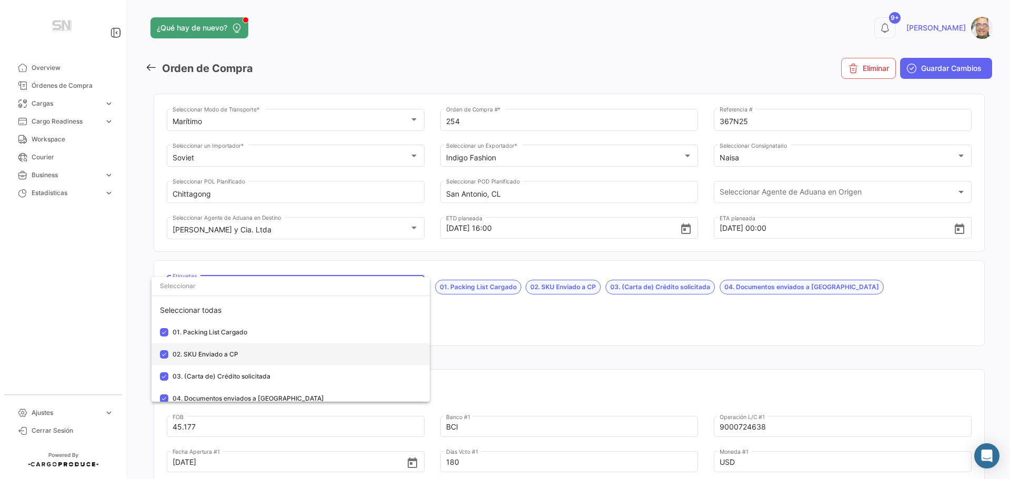
scroll to position [53, 0]
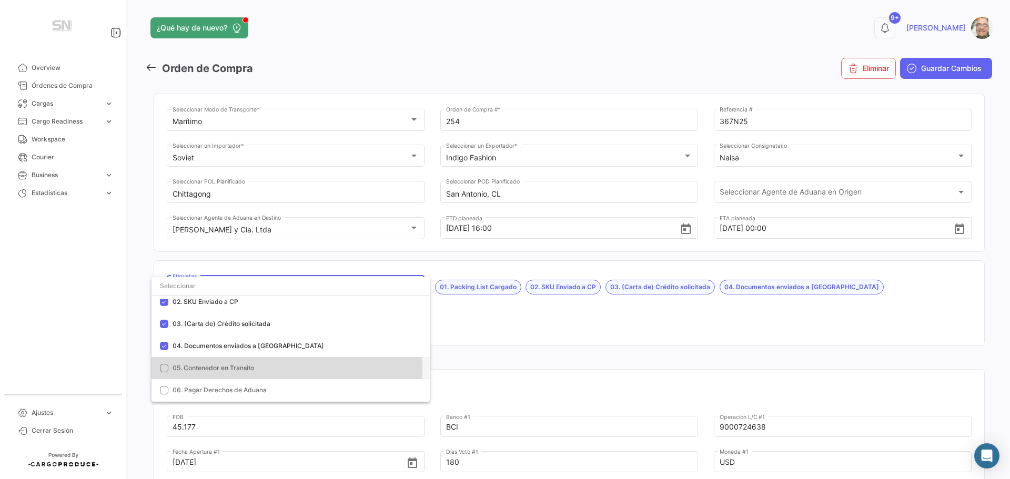
click at [167, 371] on mat-pseudo-checkbox at bounding box center [164, 368] width 8 height 8
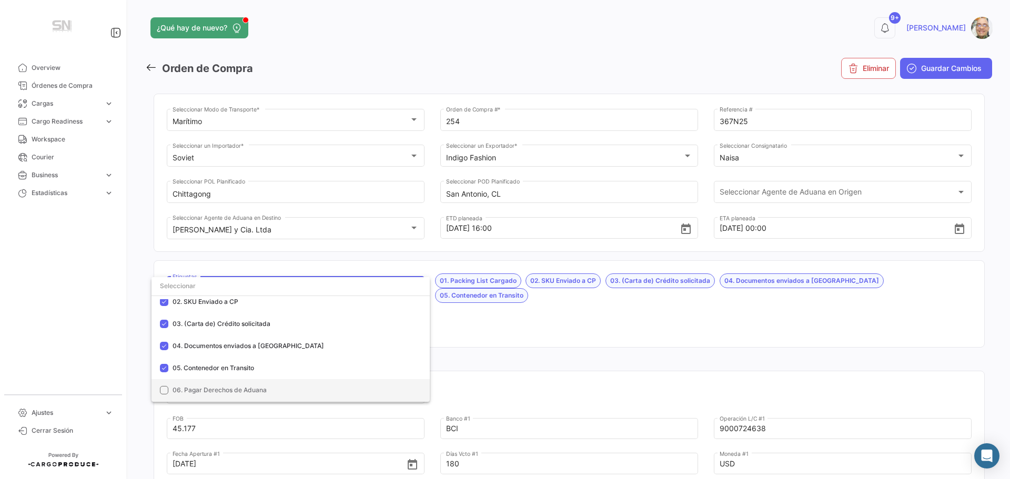
click at [160, 392] on mat-pseudo-checkbox at bounding box center [164, 390] width 8 height 8
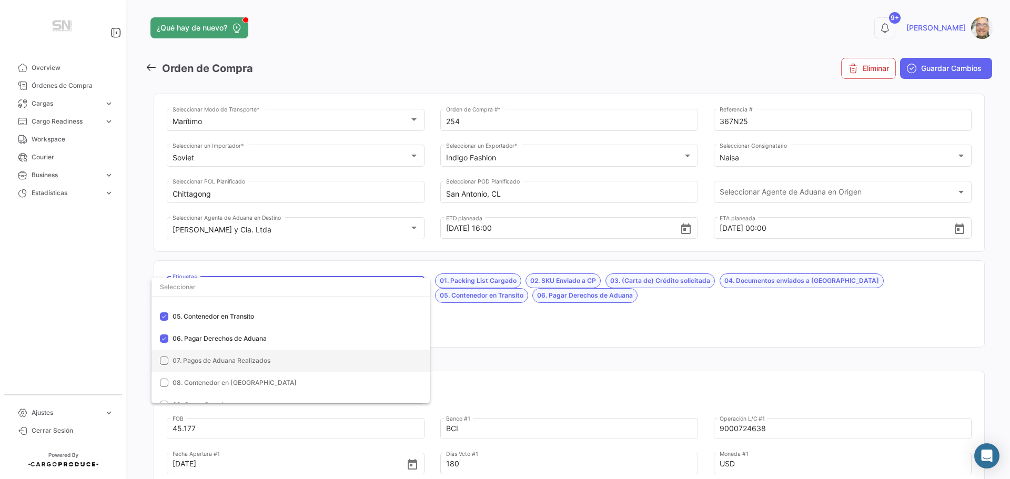
click at [164, 366] on mat-option "07. Pagos de Aduana Realizados" at bounding box center [290, 361] width 278 height 22
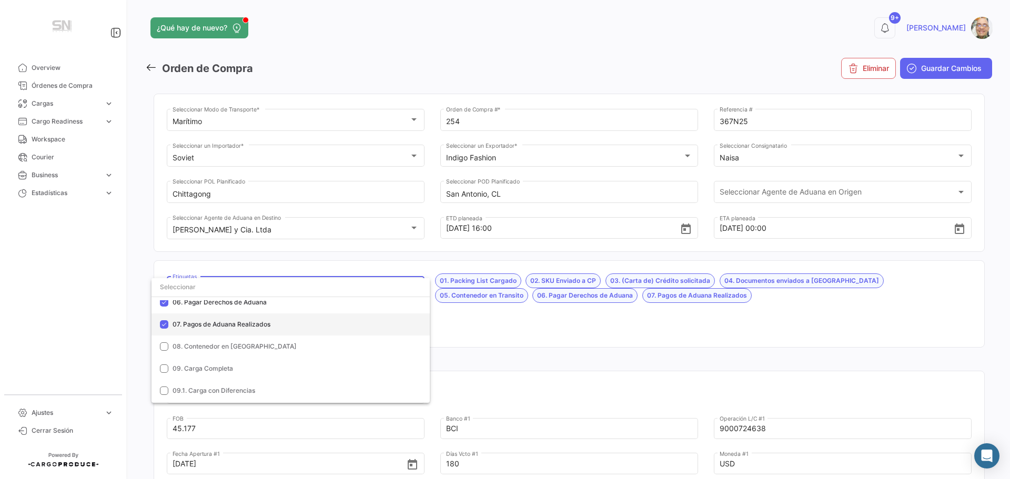
scroll to position [158, 0]
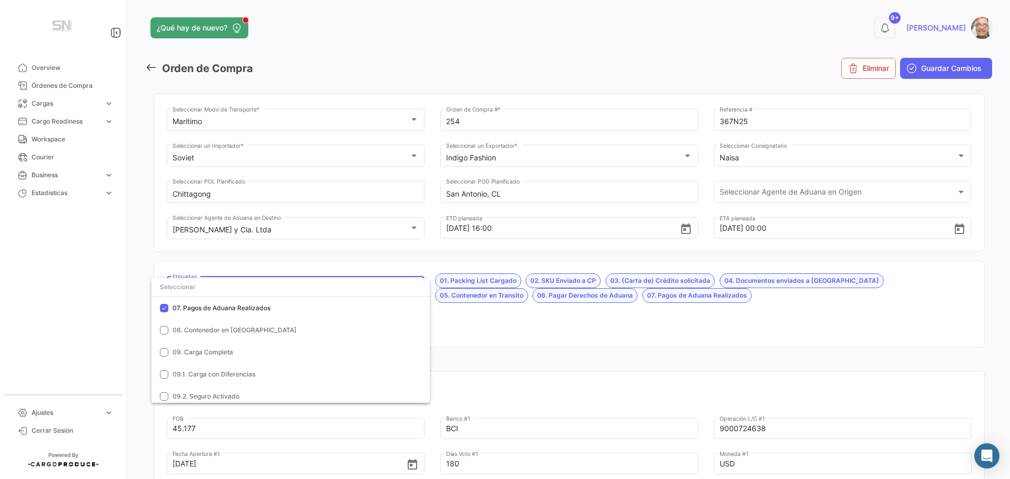
click at [472, 323] on div at bounding box center [505, 239] width 1010 height 479
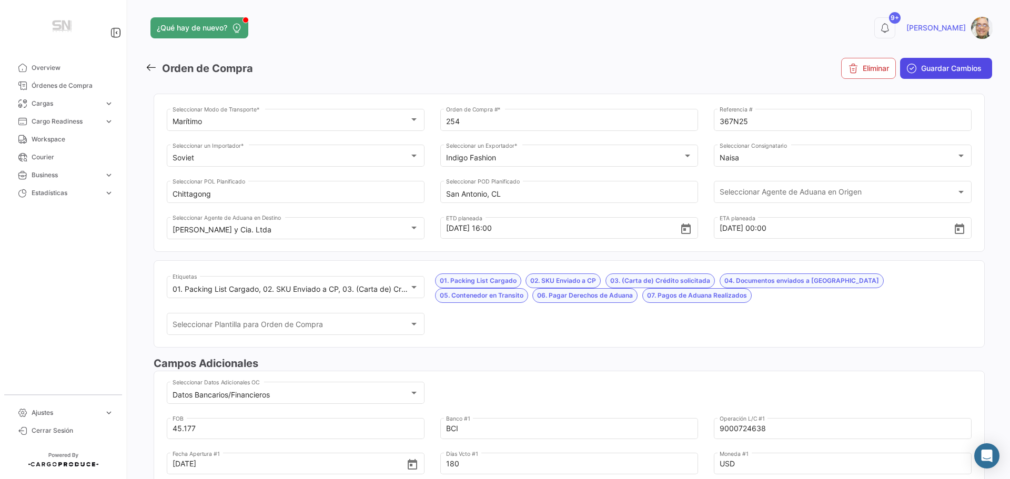
click at [921, 67] on span "Guardar Cambios" at bounding box center [951, 68] width 60 height 11
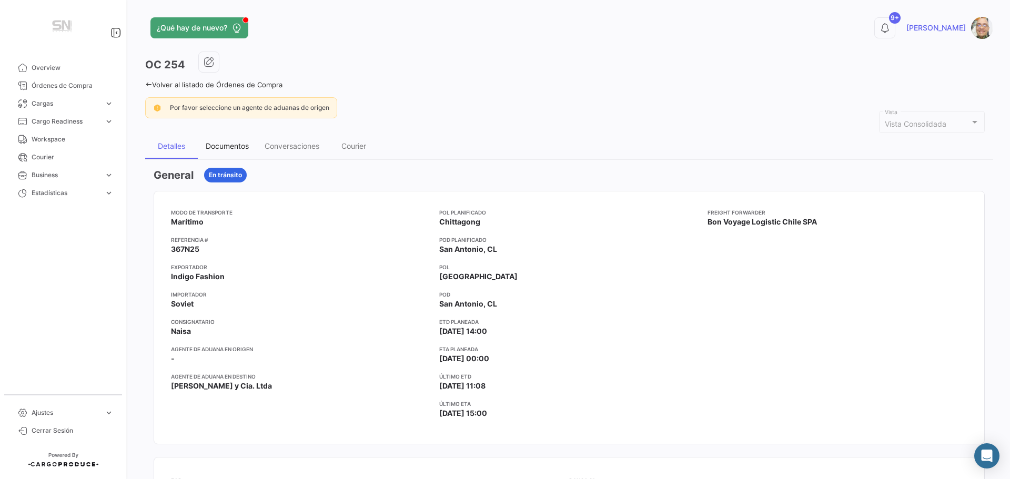
click at [227, 147] on div "Documentos" at bounding box center [227, 145] width 43 height 9
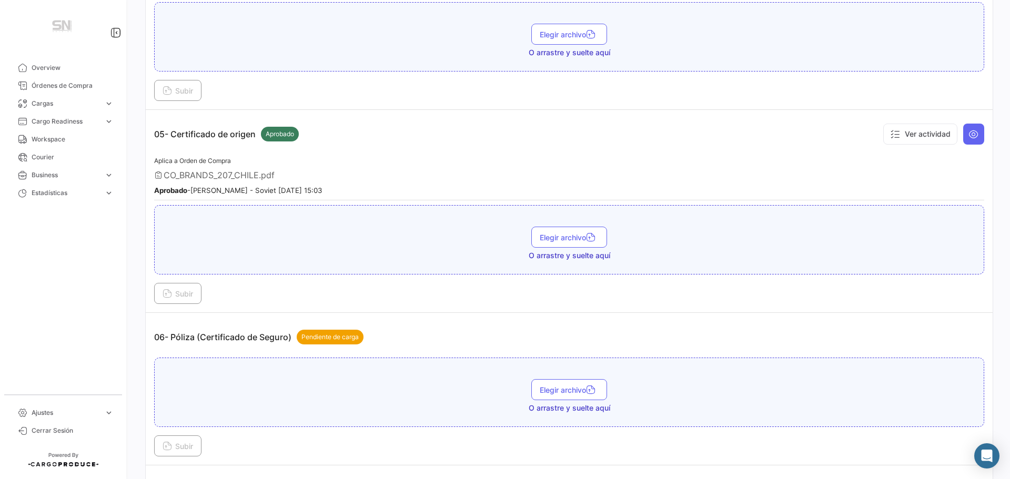
scroll to position [947, 0]
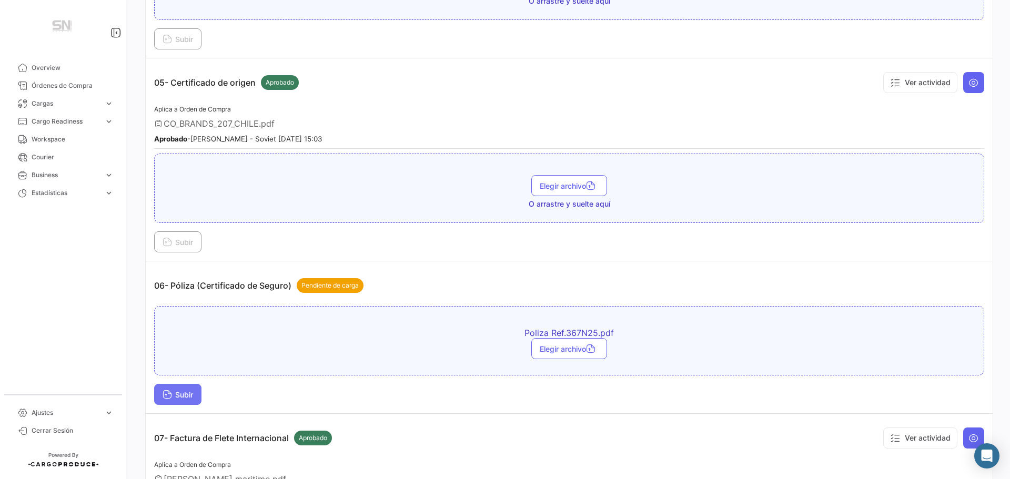
click at [163, 391] on icon at bounding box center [167, 395] width 9 height 9
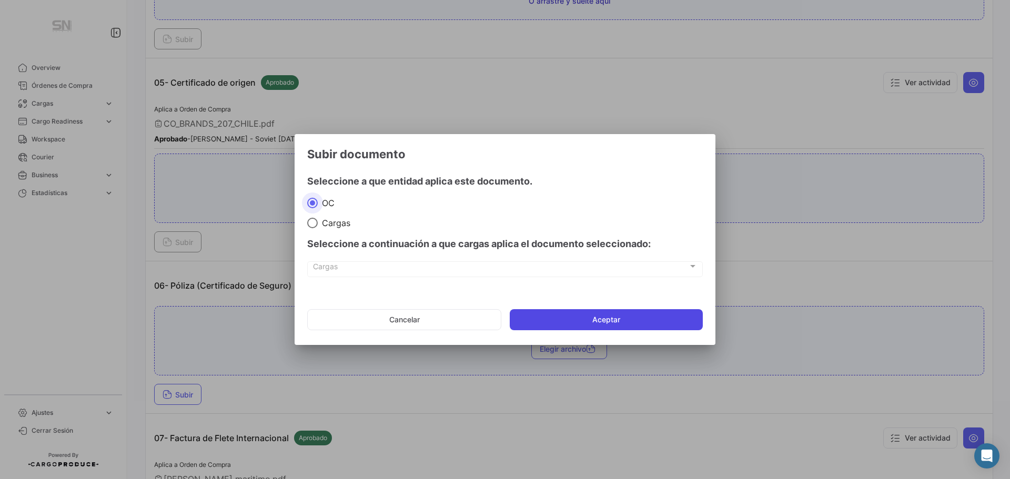
click at [529, 325] on button "Aceptar" at bounding box center [606, 319] width 193 height 21
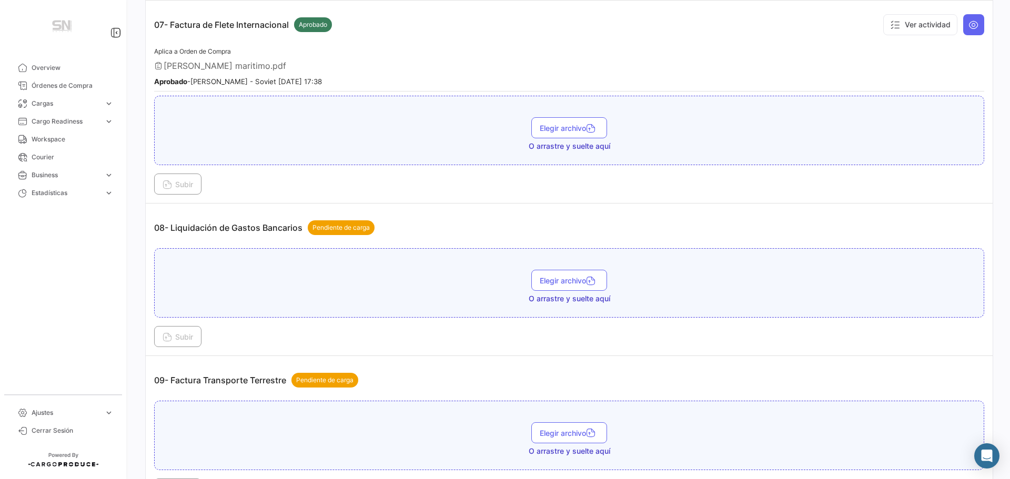
scroll to position [1368, 0]
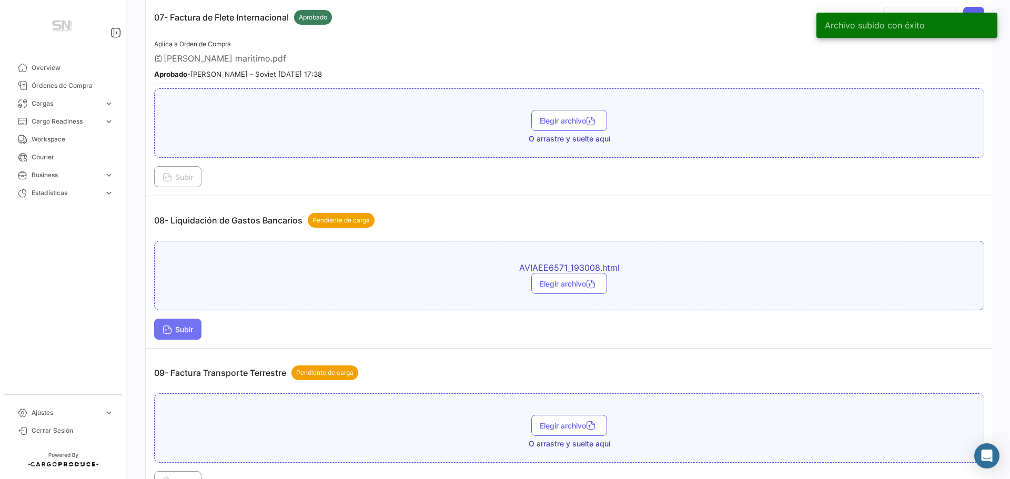
click at [169, 329] on icon at bounding box center [167, 330] width 9 height 9
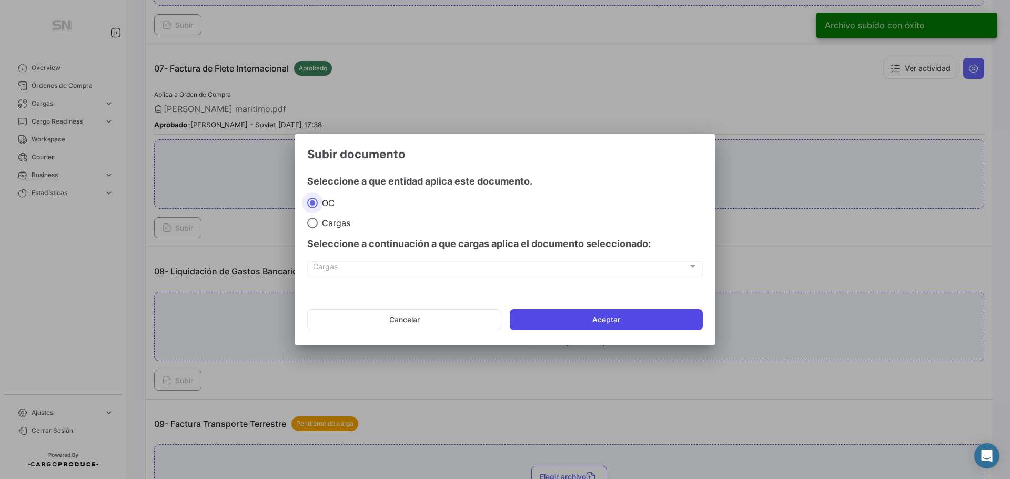
click at [560, 315] on button "Aceptar" at bounding box center [606, 319] width 193 height 21
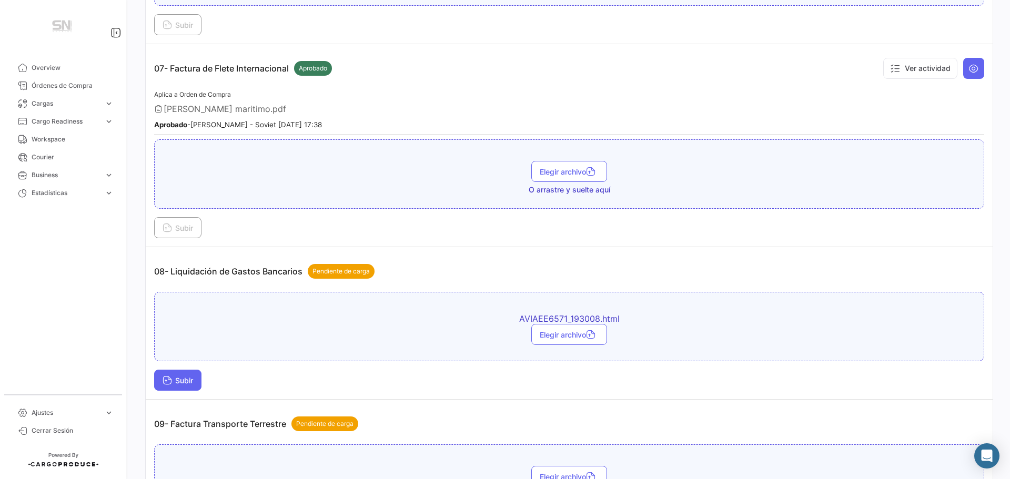
click at [189, 378] on span "Subir" at bounding box center [178, 380] width 31 height 9
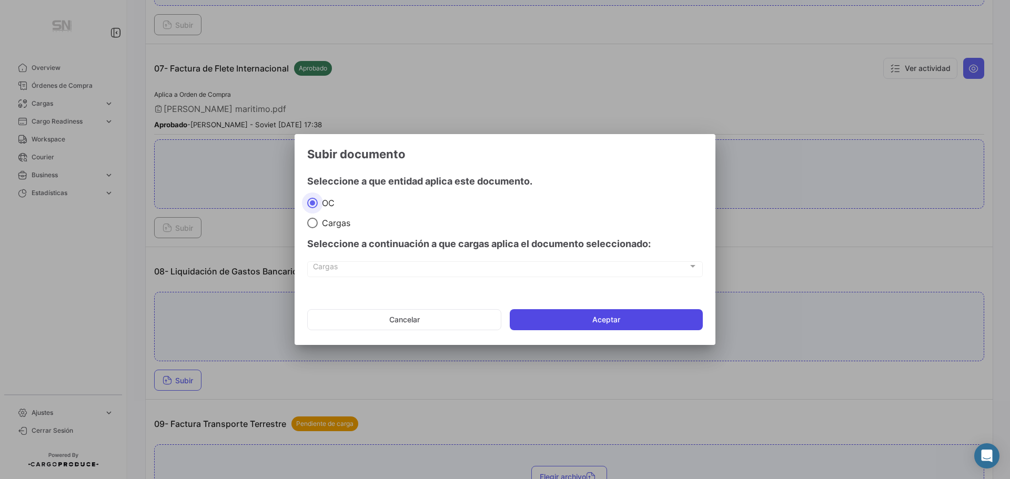
click at [565, 317] on button "Aceptar" at bounding box center [606, 319] width 193 height 21
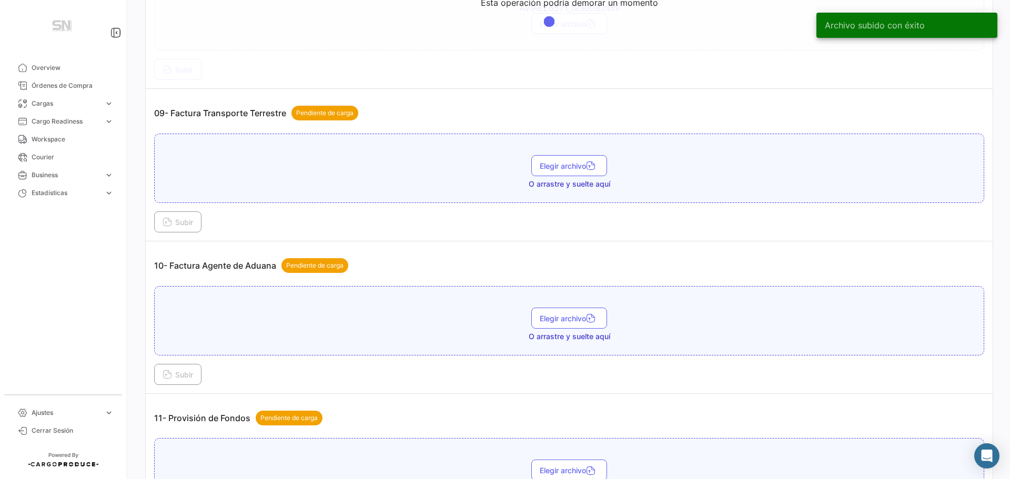
scroll to position [1683, 0]
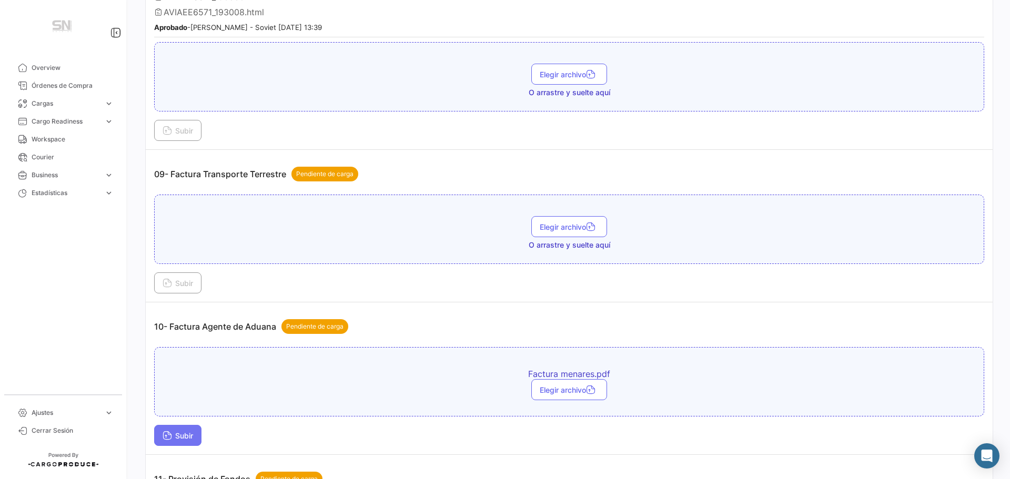
click at [177, 442] on button "Subir" at bounding box center [177, 435] width 47 height 21
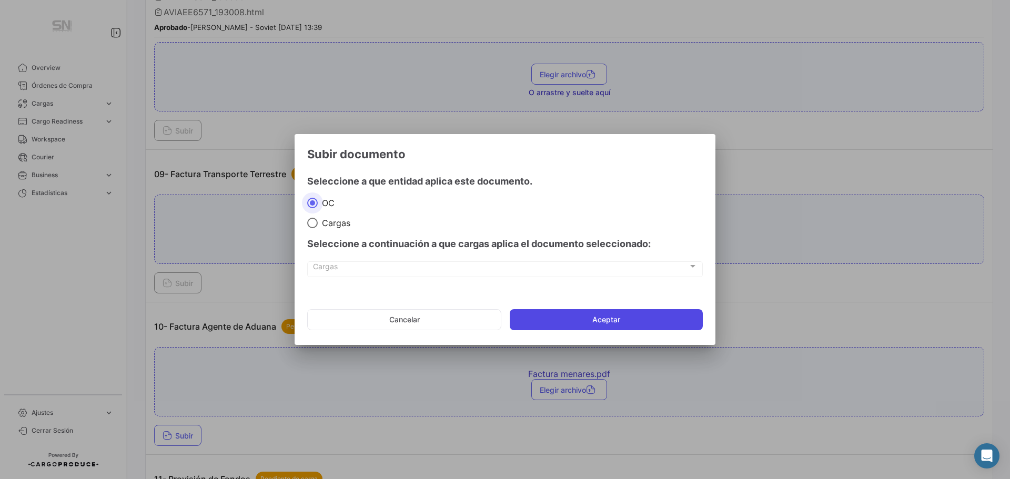
click at [589, 322] on button "Aceptar" at bounding box center [606, 319] width 193 height 21
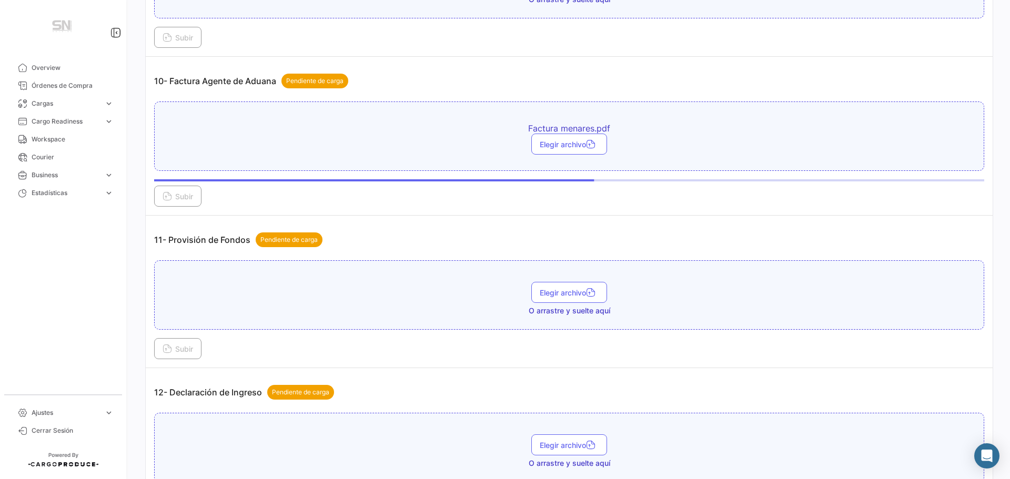
scroll to position [1946, 0]
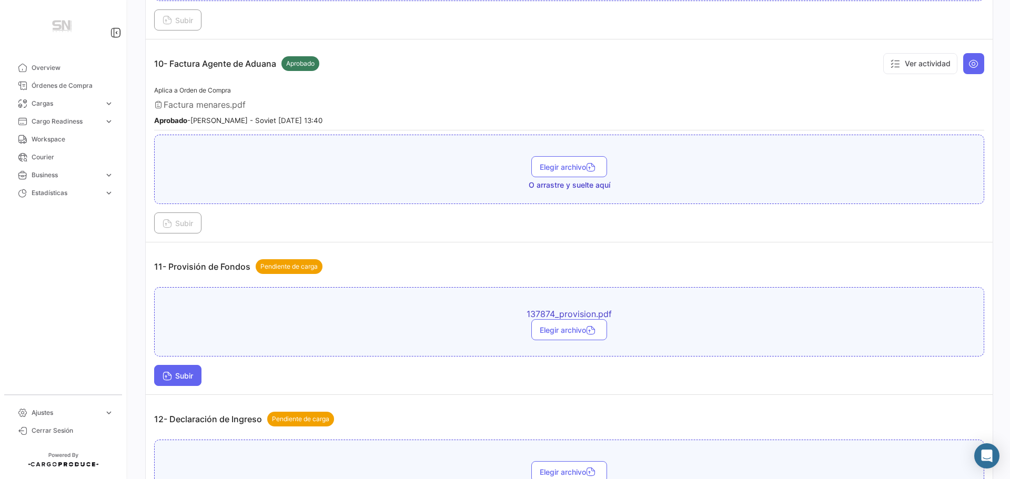
click at [173, 384] on button "Subir" at bounding box center [177, 375] width 47 height 21
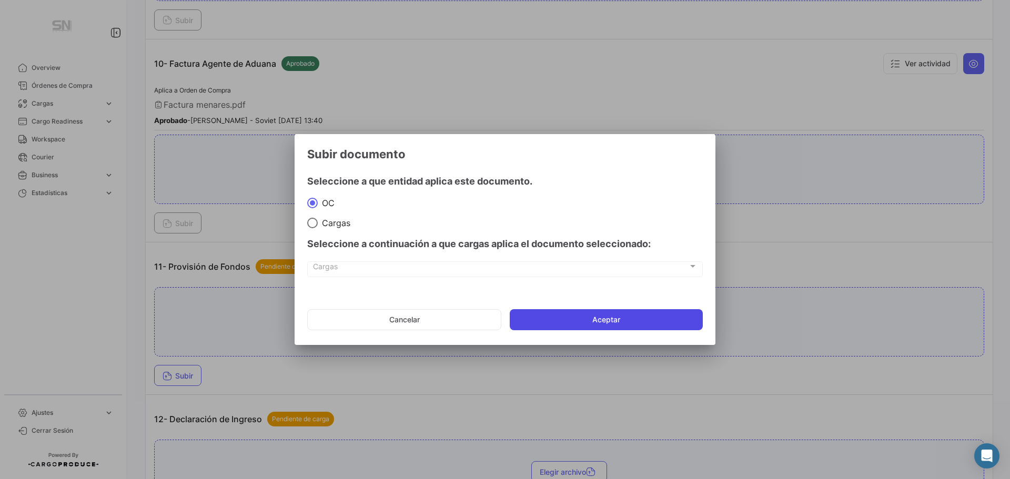
click at [588, 316] on button "Aceptar" at bounding box center [606, 319] width 193 height 21
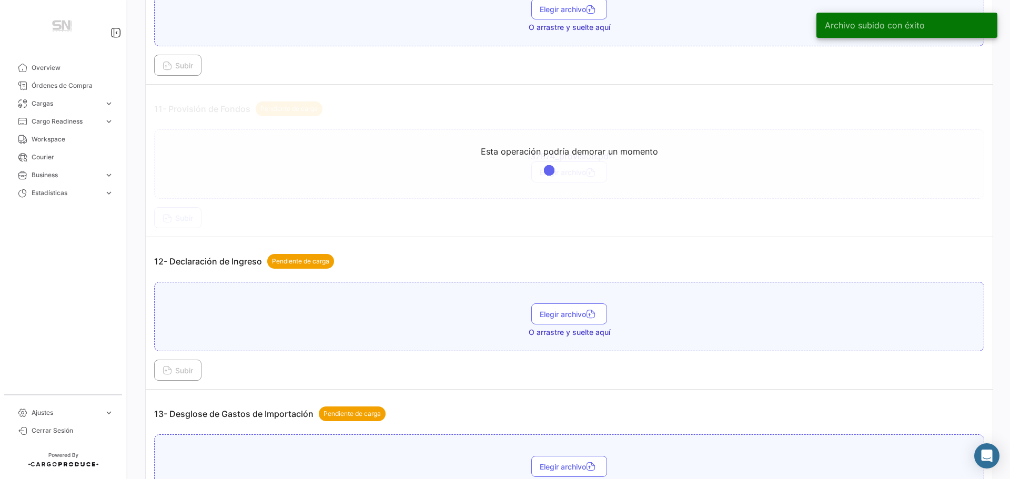
scroll to position [2157, 0]
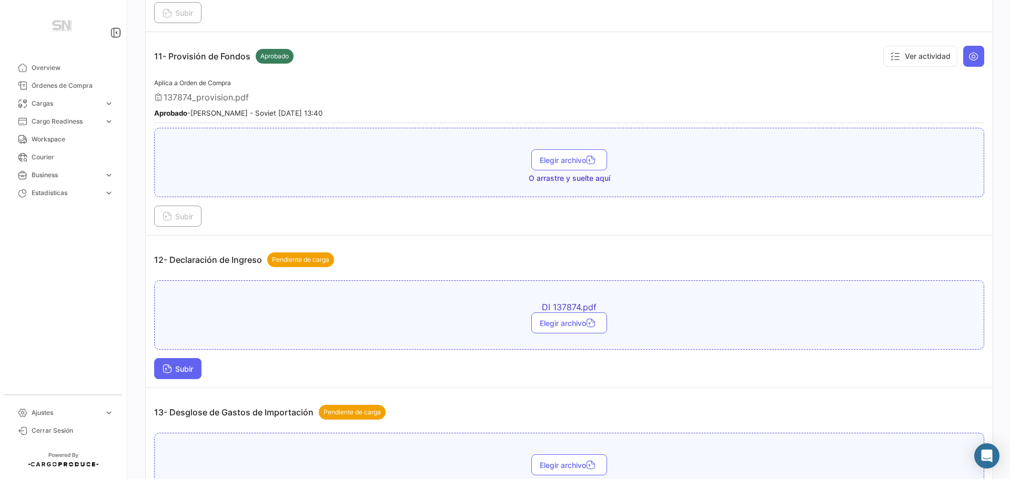
click at [167, 374] on icon at bounding box center [167, 369] width 9 height 9
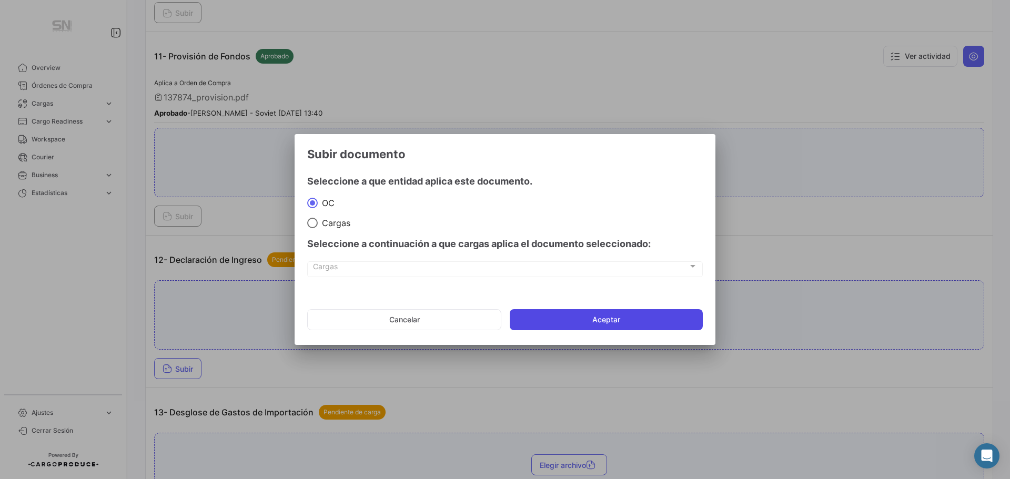
click at [610, 327] on button "Aceptar" at bounding box center [606, 319] width 193 height 21
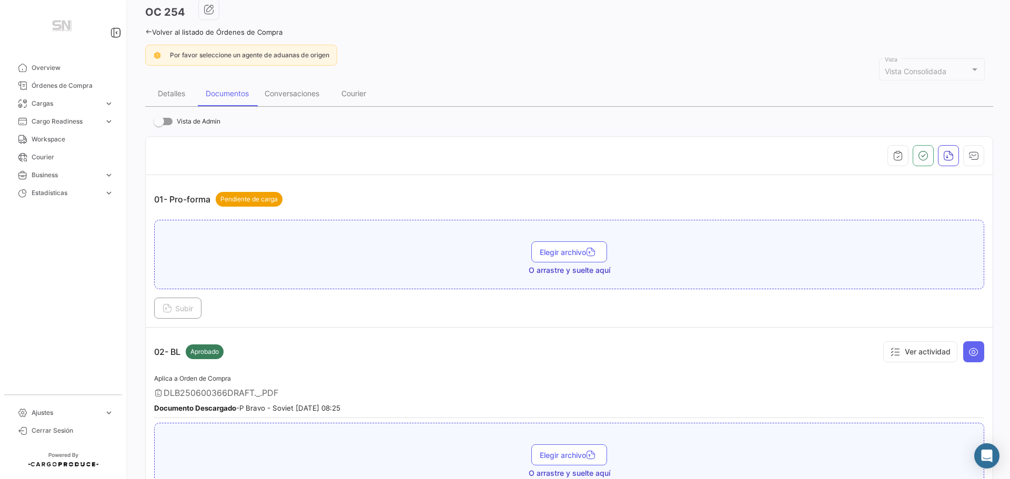
scroll to position [0, 0]
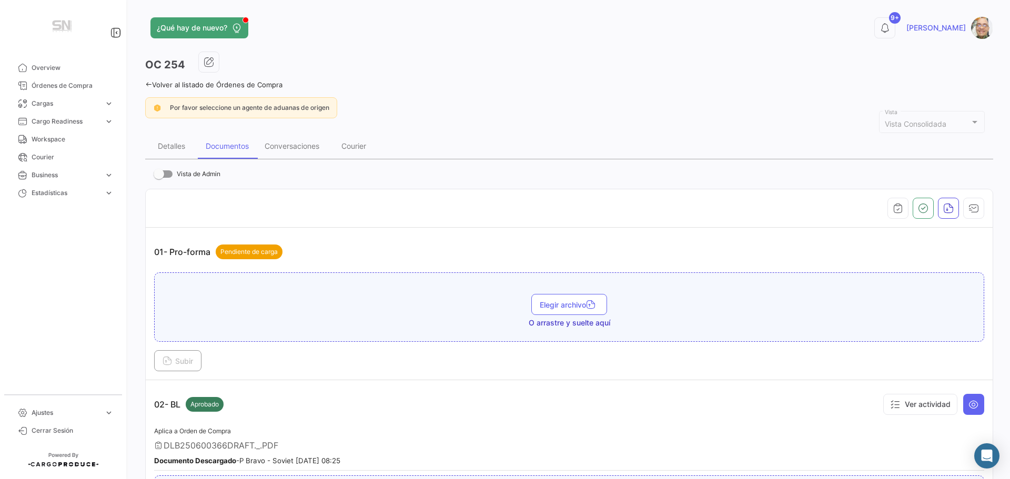
click at [152, 88] on link "Volver al listado de Órdenes de Compra" at bounding box center [213, 84] width 137 height 8
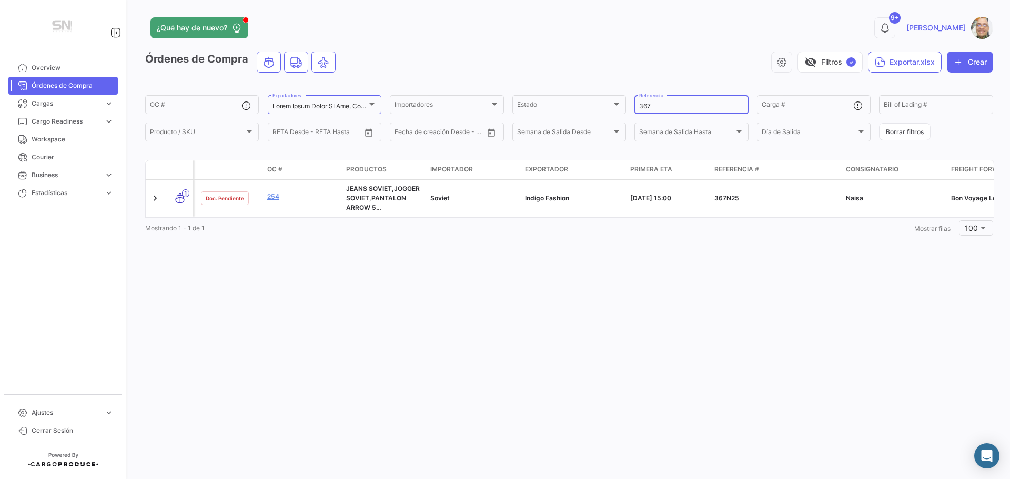
click at [671, 105] on input "367" at bounding box center [691, 106] width 104 height 7
type input "3"
type input "557"
